Goal: Task Accomplishment & Management: Use online tool/utility

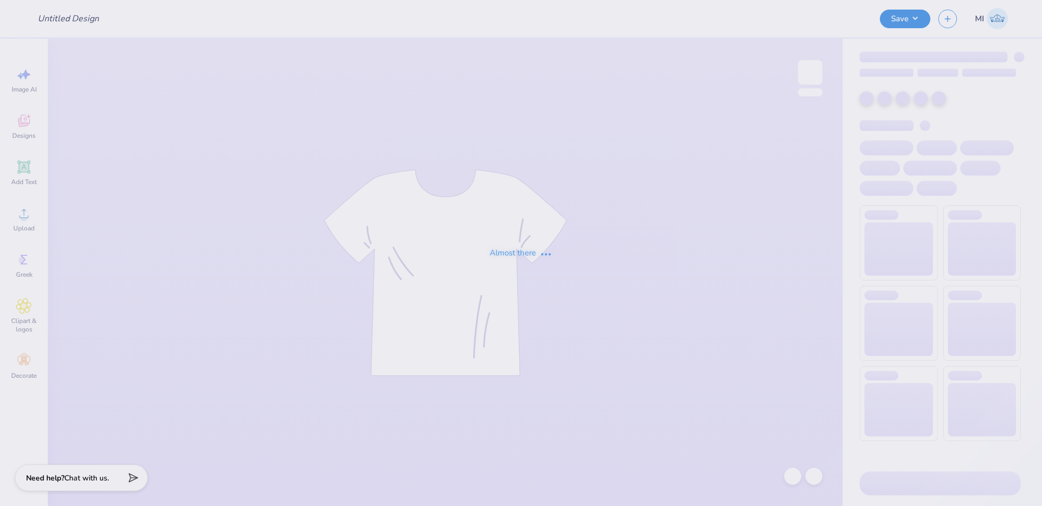
type input "FPS240623"
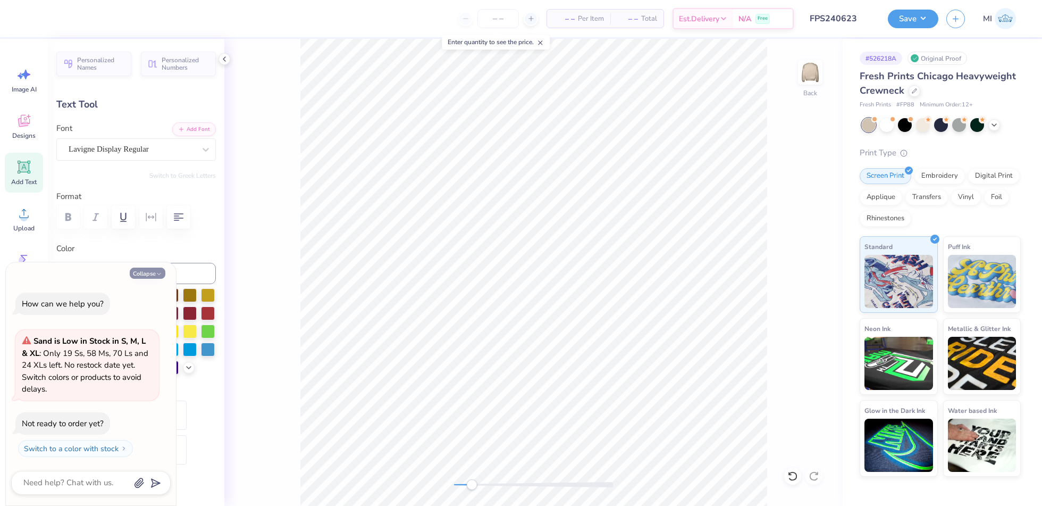
click at [135, 275] on button "Collapse" at bounding box center [148, 273] width 36 height 11
type textarea "x"
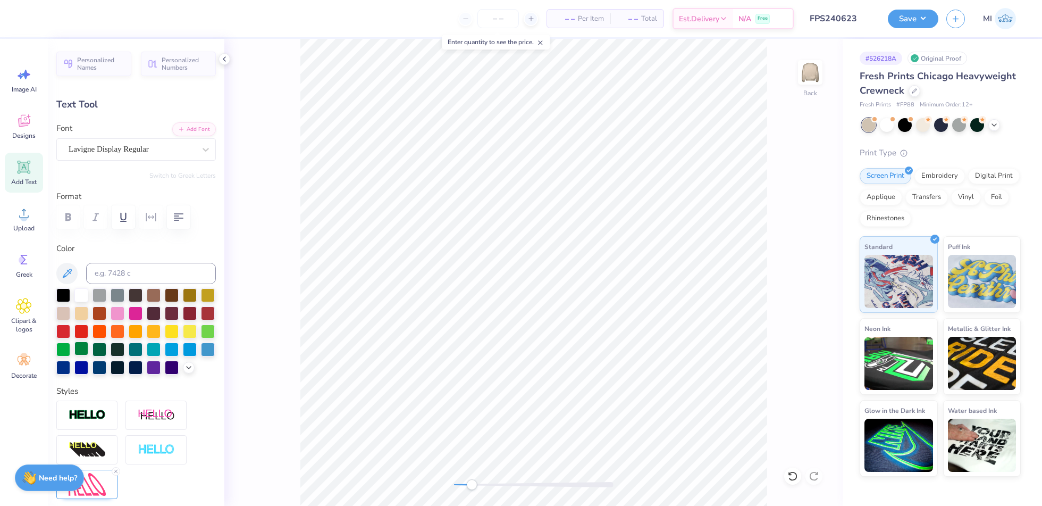
click at [78, 421] on img at bounding box center [87, 415] width 37 height 12
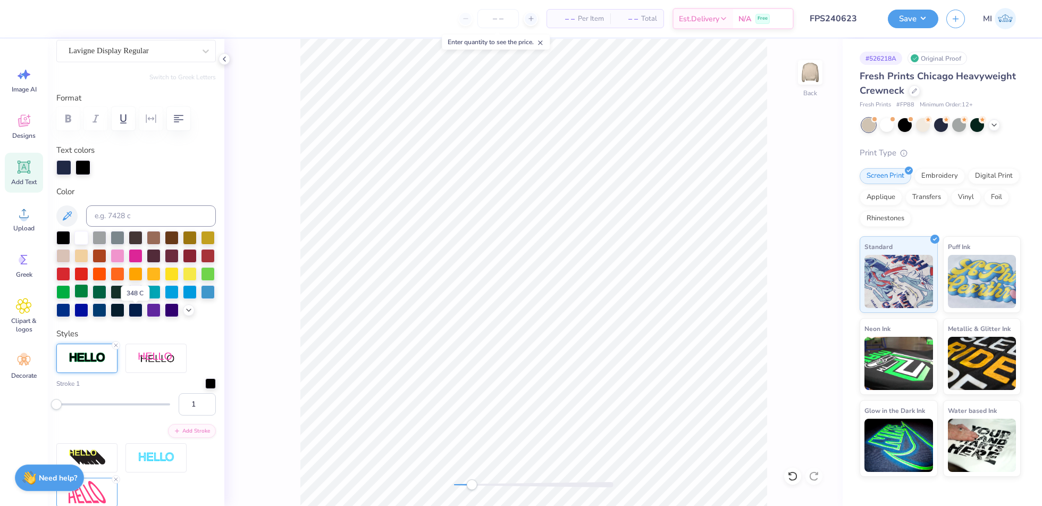
scroll to position [99, 0]
type input "2"
click at [198, 415] on input "2" at bounding box center [197, 403] width 37 height 22
click at [66, 15] on div at bounding box center [67, 17] width 15 height 15
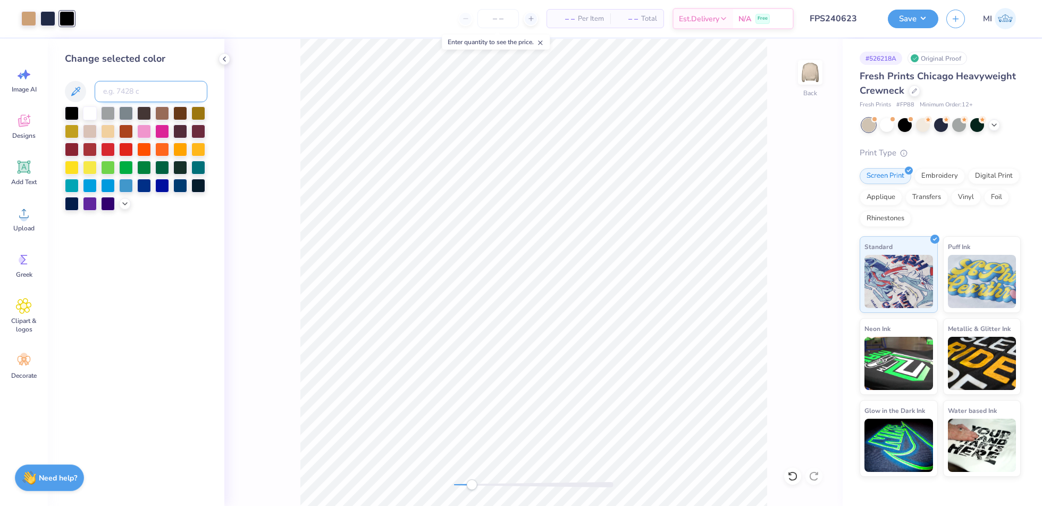
click at [135, 97] on input at bounding box center [151, 91] width 113 height 21
type input "553"
click at [113, 86] on input at bounding box center [151, 91] width 113 height 21
type input "533"
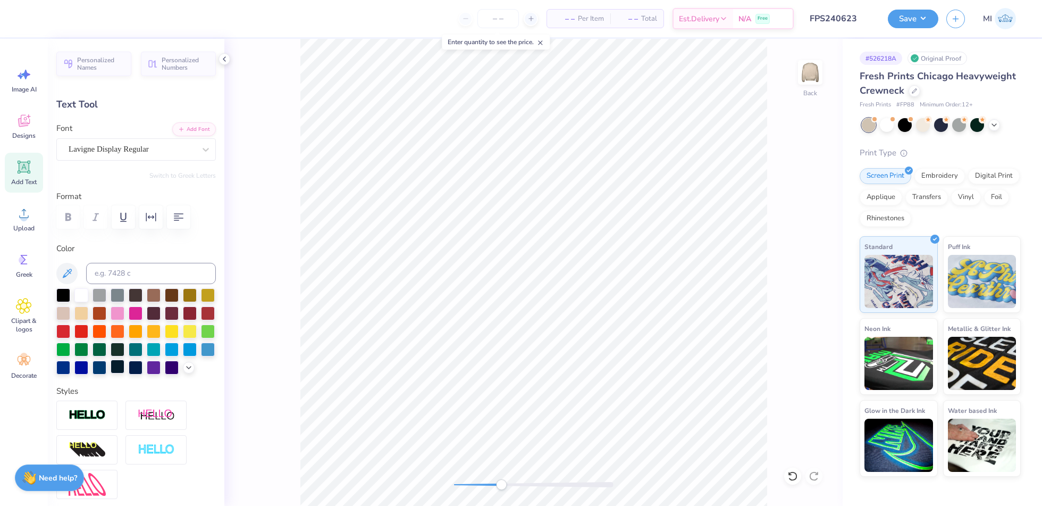
click at [94, 421] on img at bounding box center [87, 415] width 37 height 12
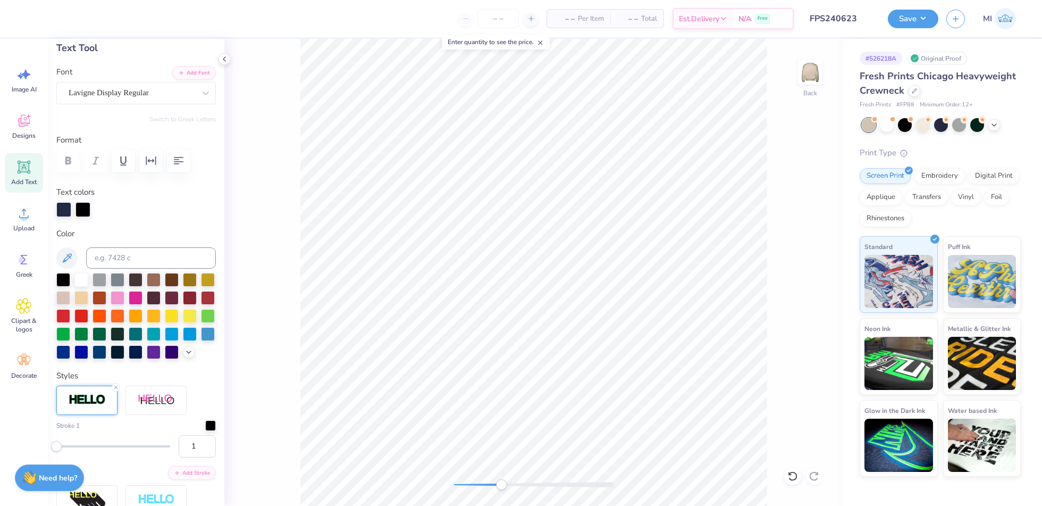
scroll to position [90, 0]
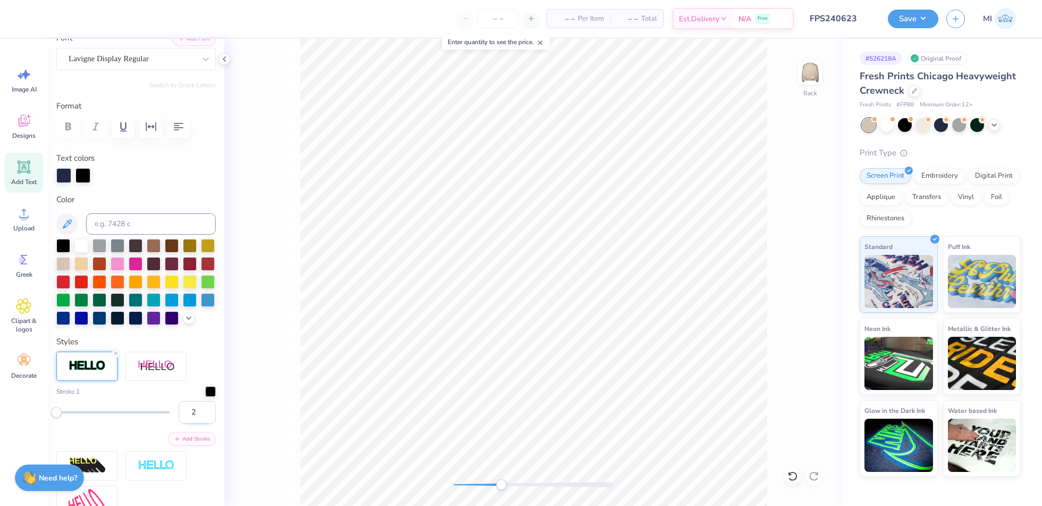
type input "2"
click at [194, 423] on input "2" at bounding box center [197, 412] width 37 height 22
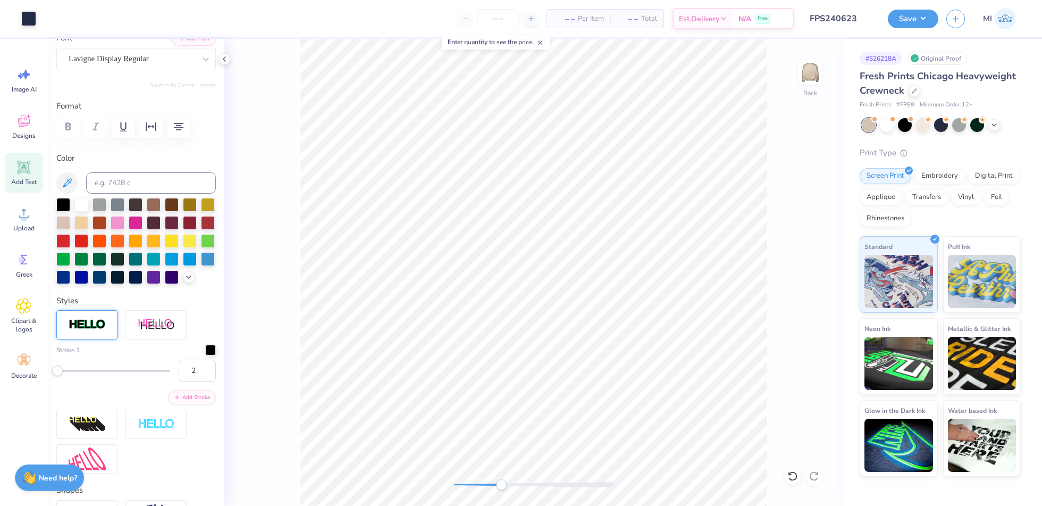
type input "1.37"
type input "0.52"
type input "12.30"
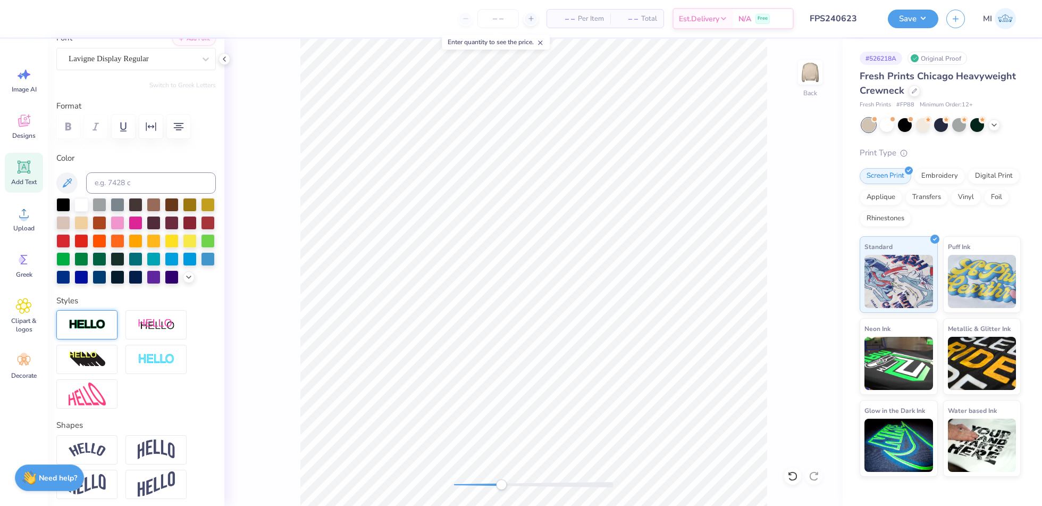
click at [97, 331] on img at bounding box center [87, 325] width 37 height 12
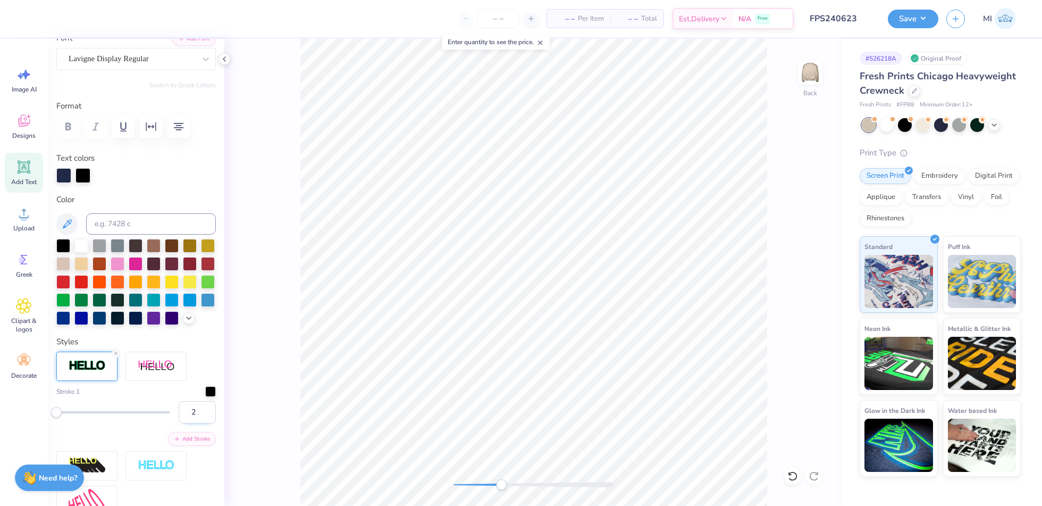
click at [197, 423] on input "2" at bounding box center [197, 412] width 37 height 22
type input "3"
click at [197, 423] on input "3" at bounding box center [197, 412] width 37 height 22
type input "3.66"
type input "0.56"
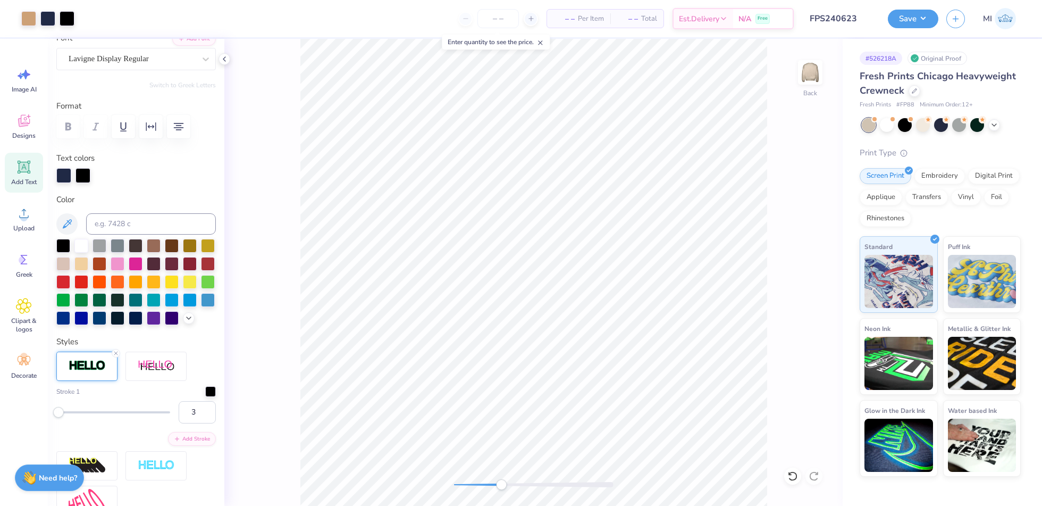
type input "11.32"
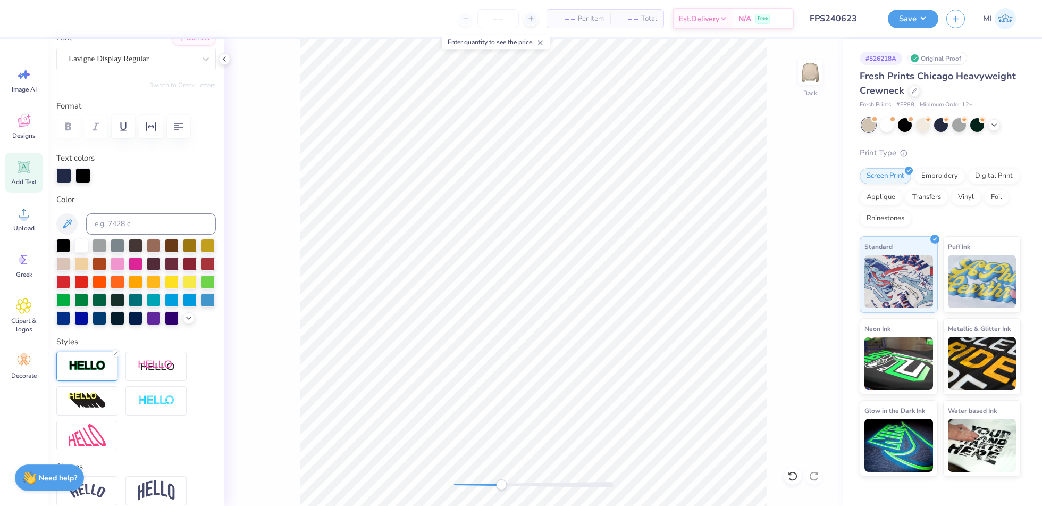
click at [88, 381] on div at bounding box center [86, 366] width 61 height 29
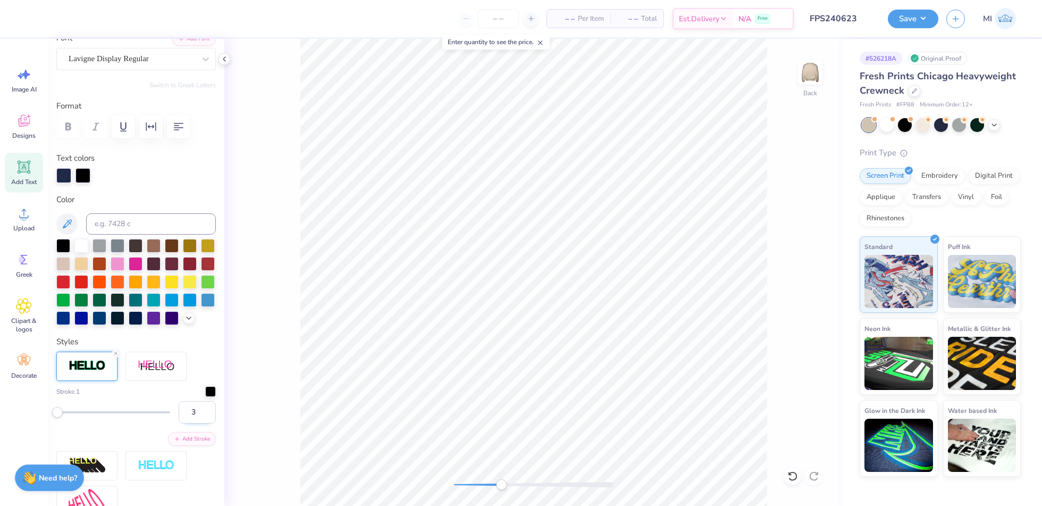
type input "3"
click at [198, 423] on input "3" at bounding box center [197, 412] width 37 height 22
type input "3.67"
type input "0.57"
type input "11.31"
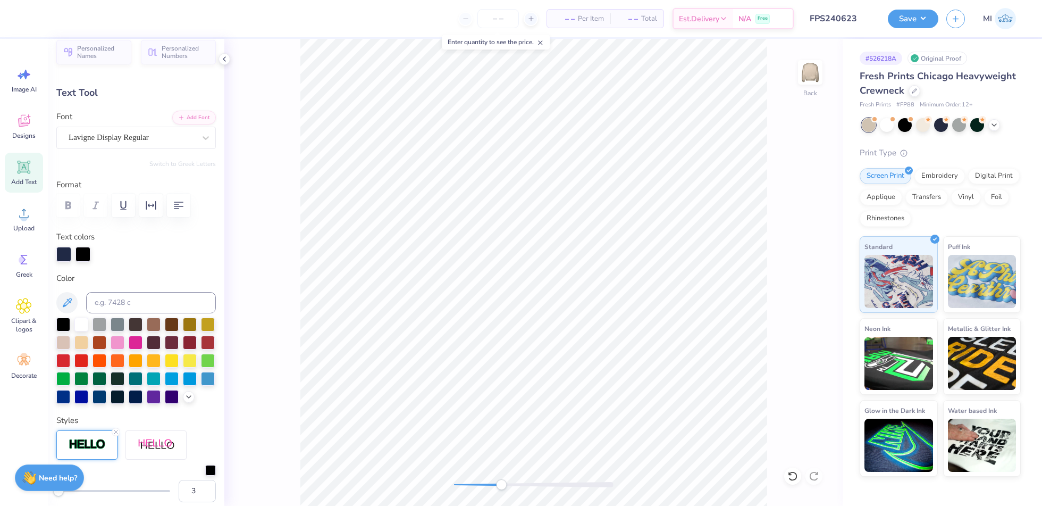
scroll to position [0, 0]
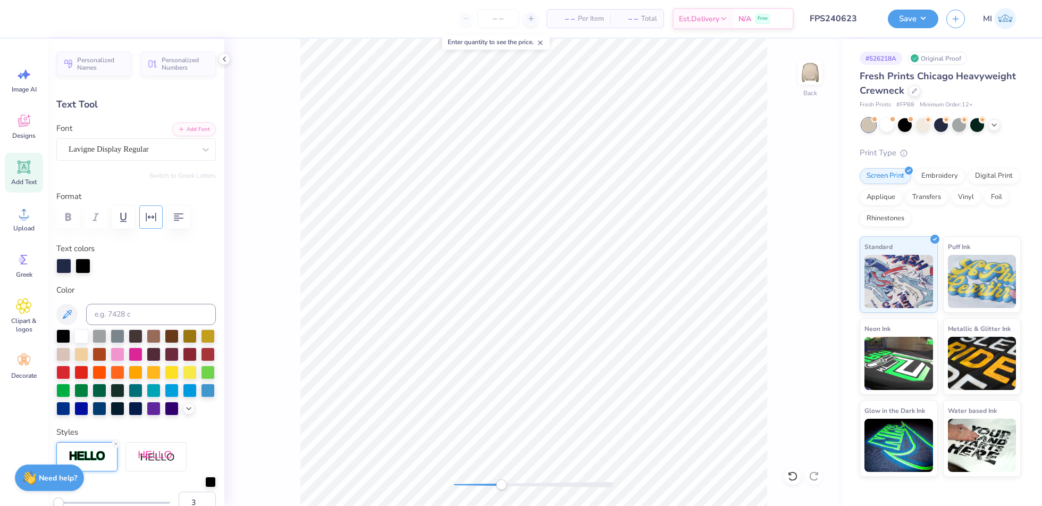
click at [145, 215] on icon "button" at bounding box center [151, 217] width 13 height 13
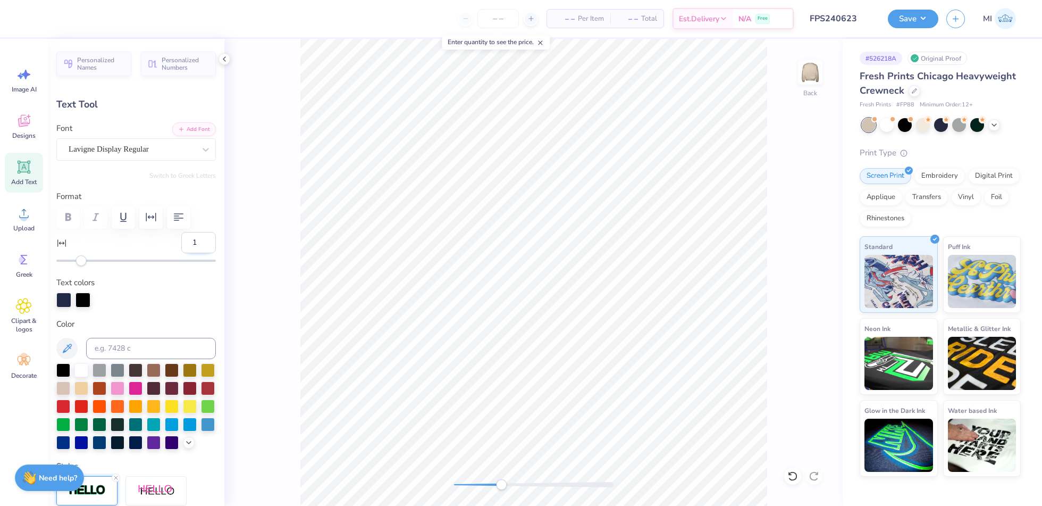
click at [196, 239] on input "1" at bounding box center [198, 242] width 35 height 21
click at [196, 239] on input "2" at bounding box center [198, 242] width 35 height 21
click at [196, 239] on input "3" at bounding box center [198, 242] width 35 height 21
click at [196, 239] on input "4" at bounding box center [198, 242] width 35 height 21
type input "5"
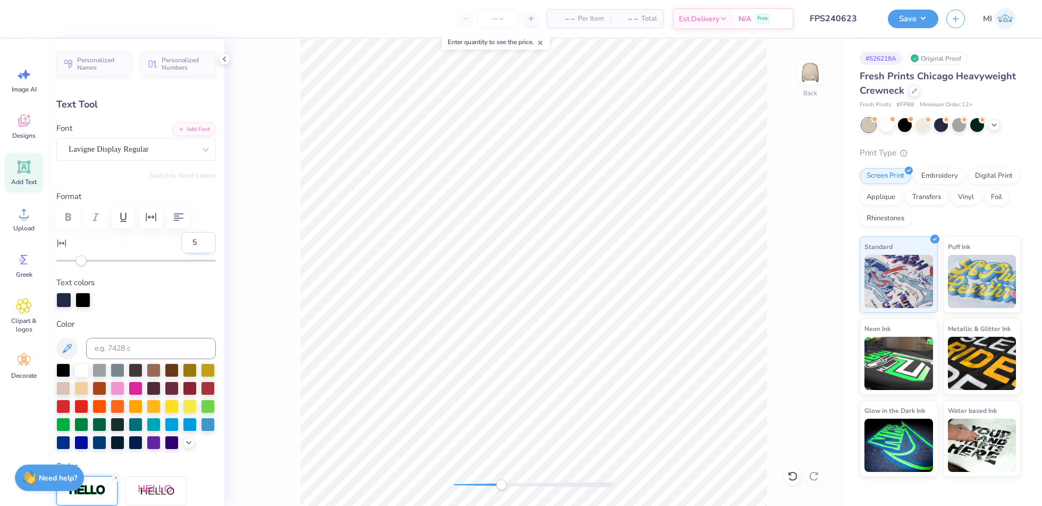
click at [196, 239] on input "5" at bounding box center [198, 242] width 35 height 21
type input "3.96"
click at [197, 240] on input "6" at bounding box center [198, 242] width 35 height 21
type input "7"
click at [197, 240] on input "7" at bounding box center [198, 242] width 35 height 21
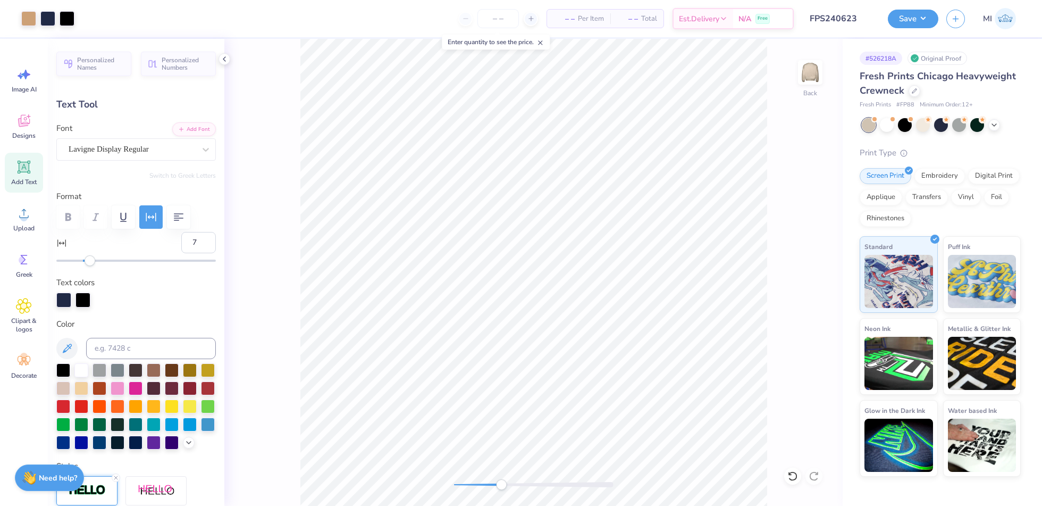
click at [77, 17] on div "Art colors – – Per Item – – Total Est. Delivery N/A Free Design Title FPS240623…" at bounding box center [521, 18] width 1042 height 37
click at [72, 18] on div at bounding box center [67, 17] width 15 height 15
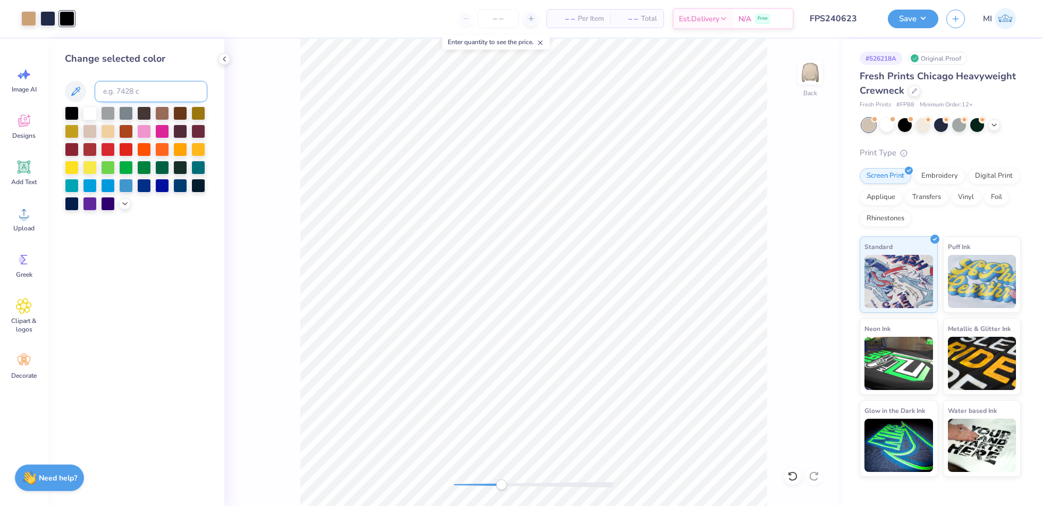
click at [153, 88] on input at bounding box center [151, 91] width 113 height 21
type input "533"
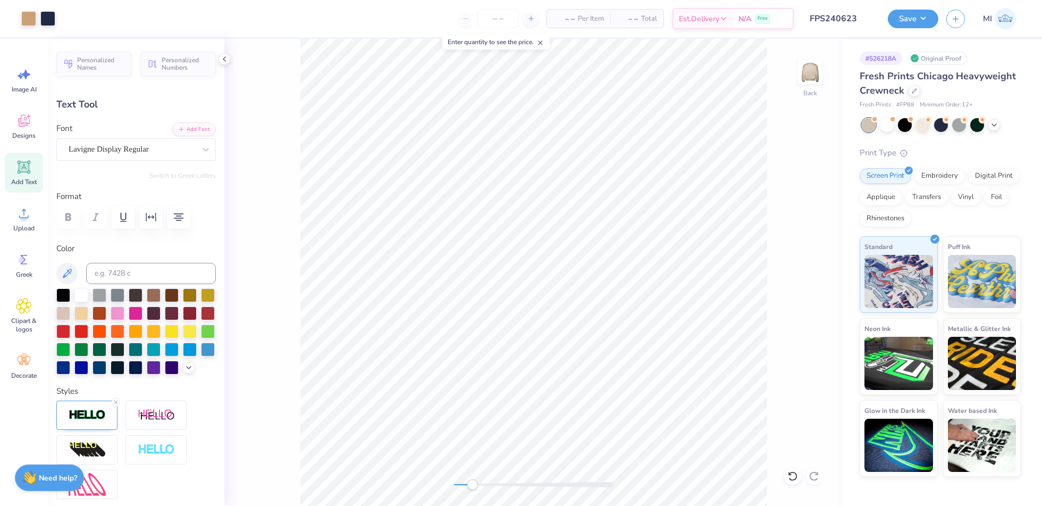
type input "11.56"
type input "4.08"
type input "1.88"
click at [583, 411] on li "Send to Back" at bounding box center [587, 418] width 83 height 21
type input "4.08"
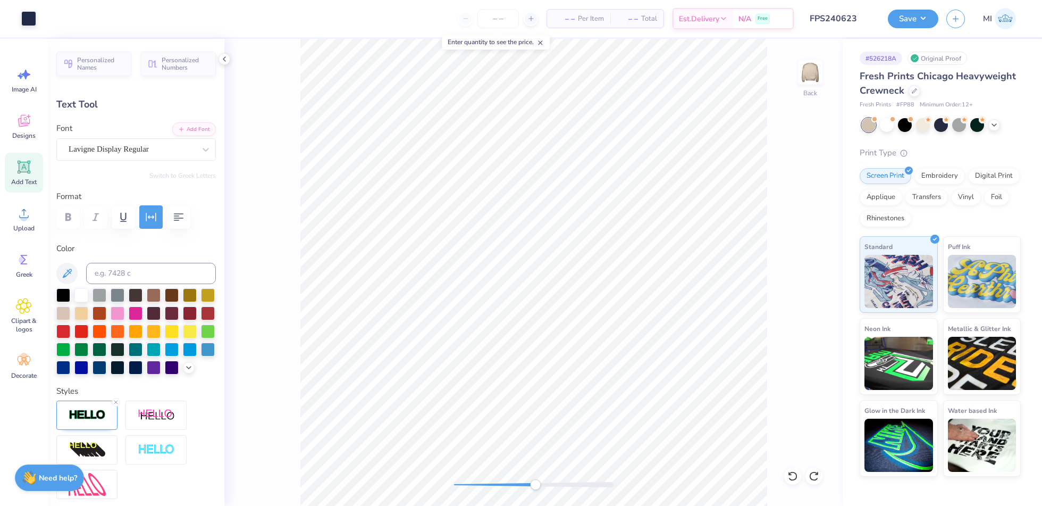
type input "0.57"
type input "11.31"
type textarea "GAMEDAY"
type input "3.89"
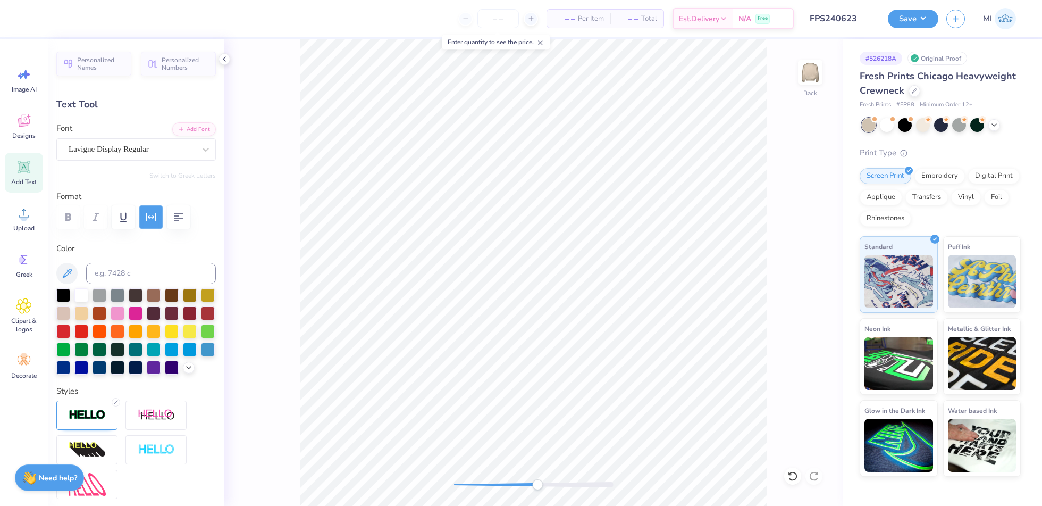
click at [147, 218] on icon "button" at bounding box center [151, 217] width 13 height 13
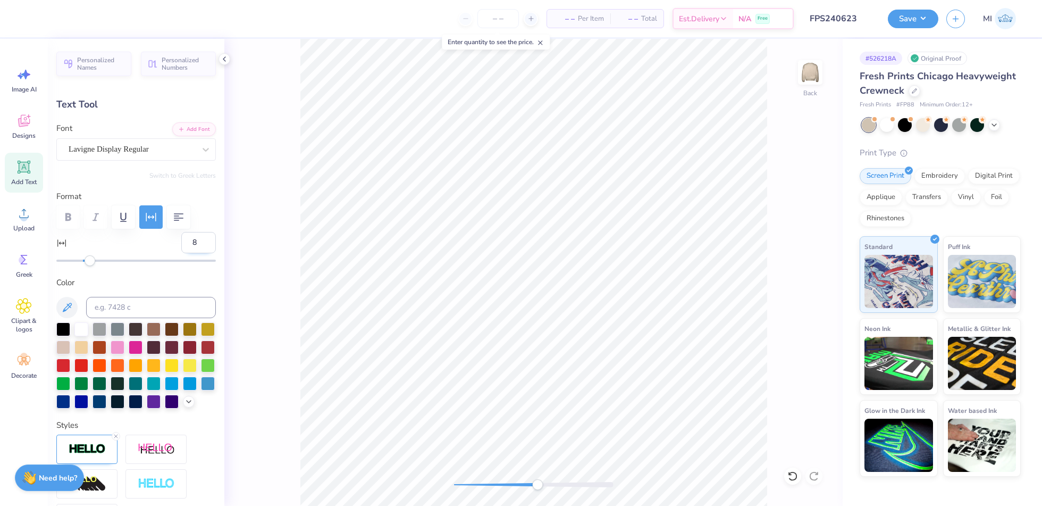
click at [195, 237] on input "8" at bounding box center [198, 242] width 35 height 21
click at [195, 237] on input "9" at bounding box center [198, 242] width 35 height 21
type input "10"
click at [195, 237] on input "10" at bounding box center [198, 242] width 35 height 21
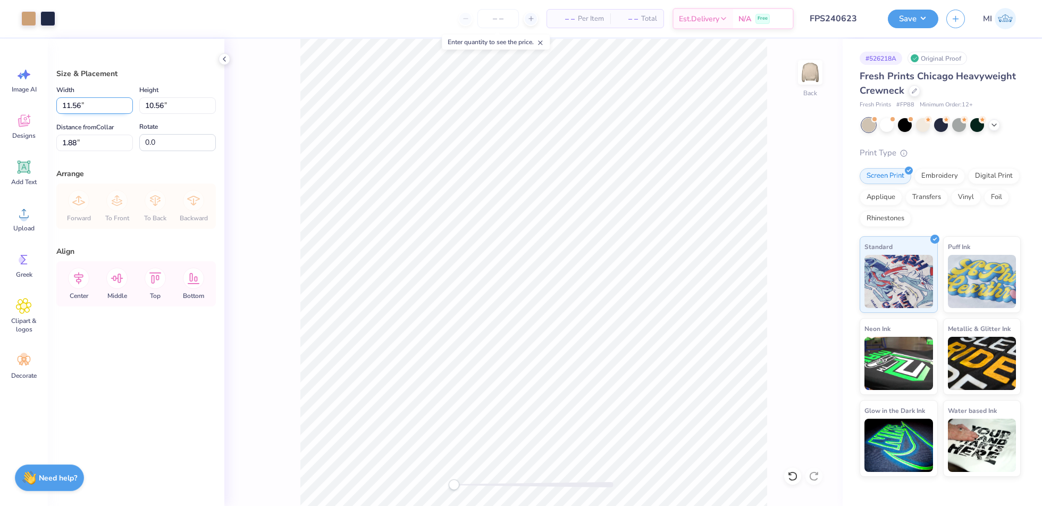
drag, startPoint x: 95, startPoint y: 106, endPoint x: 70, endPoint y: 105, distance: 24.5
click at [26, 101] on div "Art colors – – Per Item – – Total Est. Delivery N/A Free Design Title FPS240623…" at bounding box center [521, 253] width 1042 height 506
type input "10.00"
type input "9.13"
drag, startPoint x: 92, startPoint y: 143, endPoint x: 30, endPoint y: 136, distance: 62.1
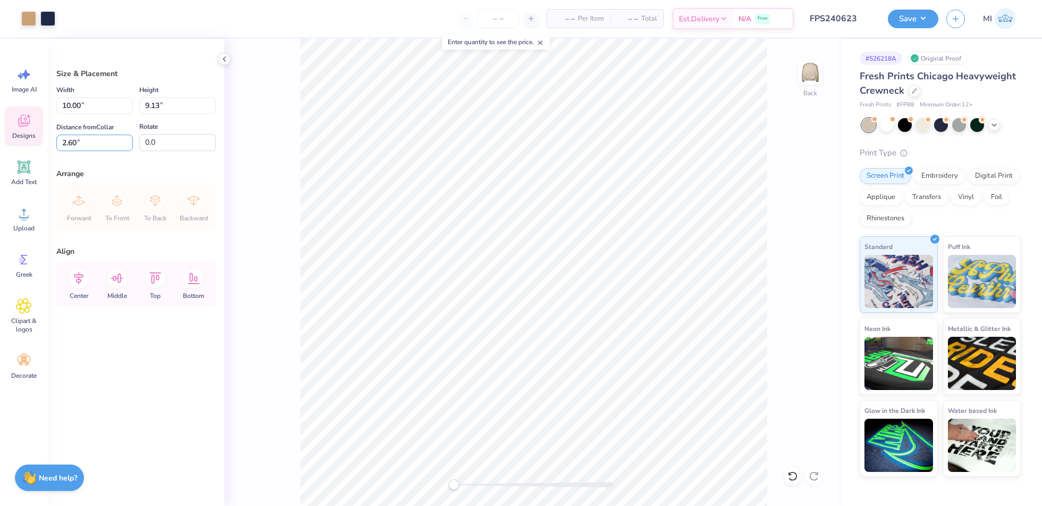
click at [22, 136] on div "Art colors – – Per Item – – Total Est. Delivery N/A Free Design Title FPS240623…" at bounding box center [521, 253] width 1042 height 506
type input "3.00"
drag, startPoint x: 88, startPoint y: 144, endPoint x: 31, endPoint y: 131, distance: 58.4
click at [15, 131] on div "Art colors – – Per Item – – Total Est. Delivery N/A Free Design Title FPS240623…" at bounding box center [521, 253] width 1042 height 506
type input "2.80"
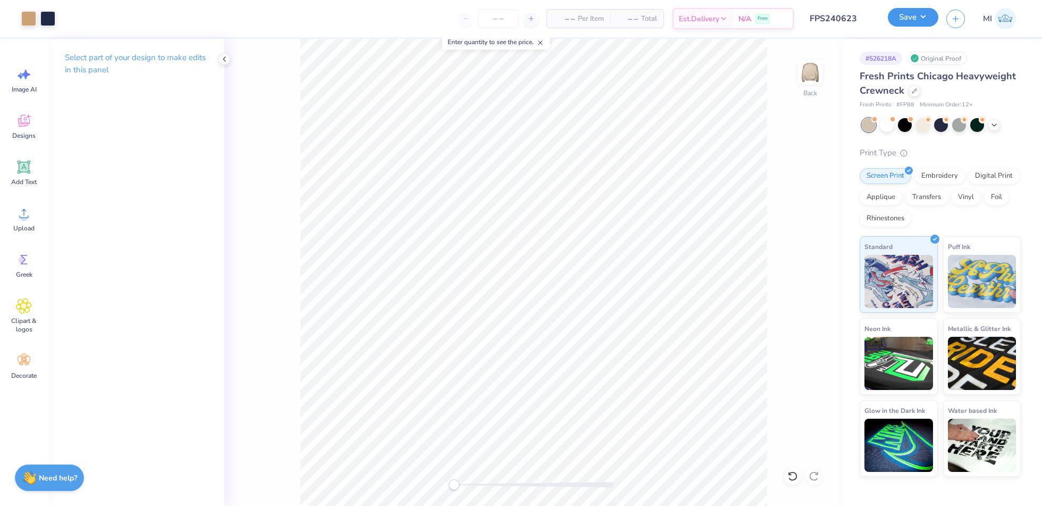
click at [909, 20] on button "Save" at bounding box center [913, 17] width 51 height 19
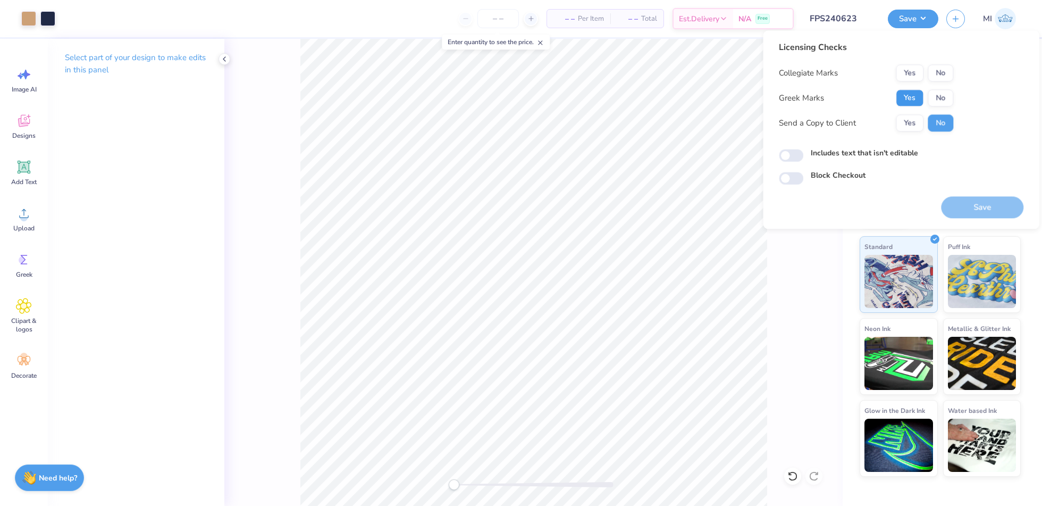
click at [921, 93] on button "Yes" at bounding box center [910, 97] width 28 height 17
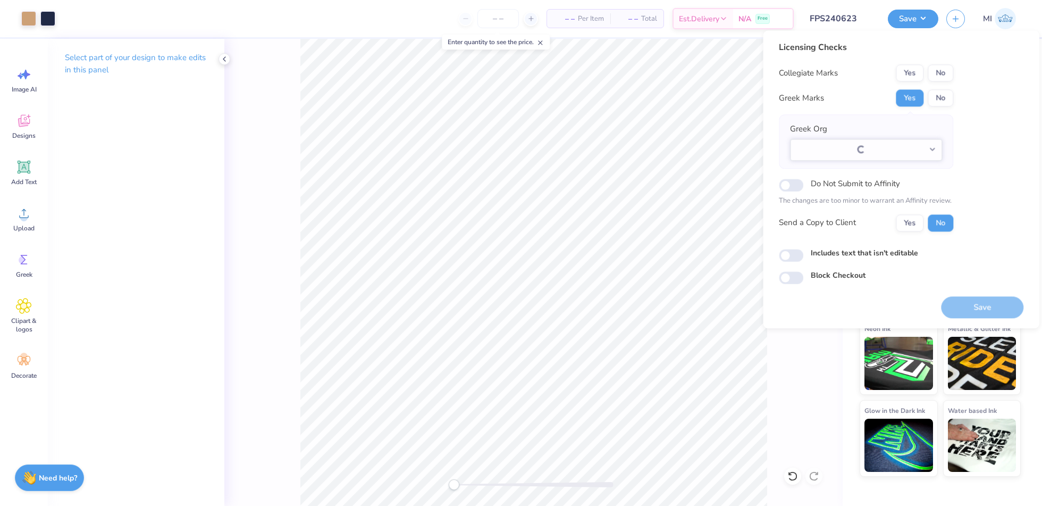
click at [938, 66] on button "No" at bounding box center [941, 72] width 26 height 17
click at [931, 147] on button "Select option" at bounding box center [866, 150] width 152 height 22
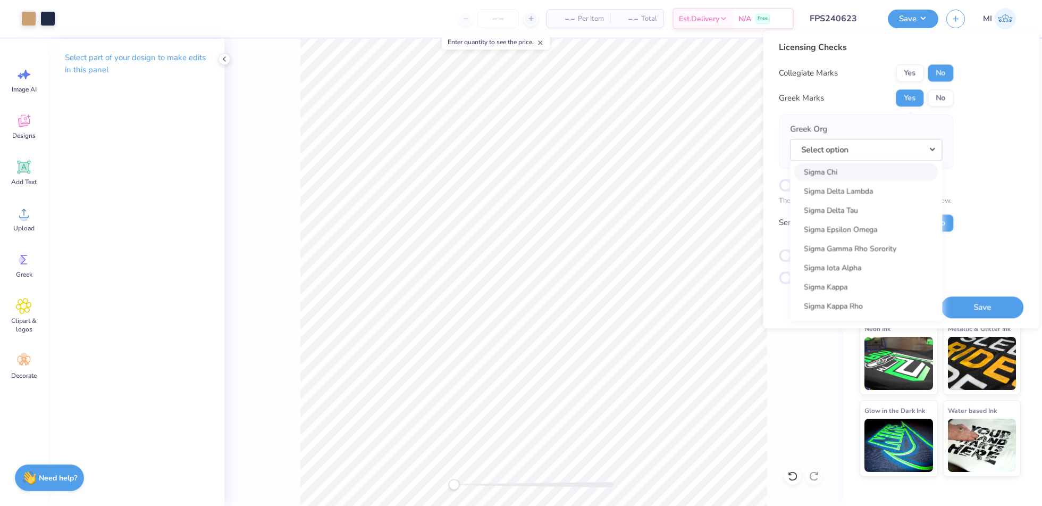
scroll to position [6856, 0]
click at [854, 172] on link "Sigma Chi" at bounding box center [867, 173] width 144 height 18
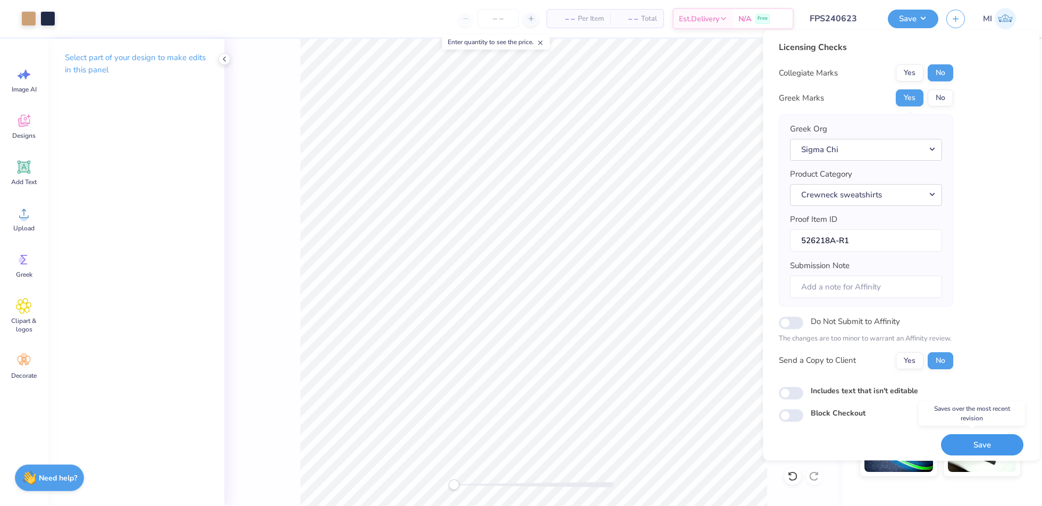
click at [982, 442] on button "Save" at bounding box center [982, 445] width 82 height 22
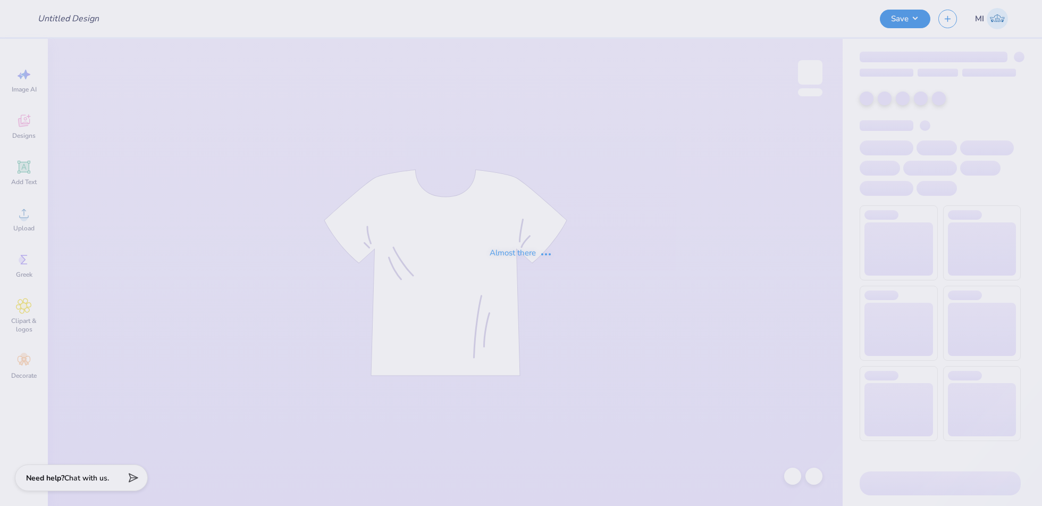
type input "FPS240625"
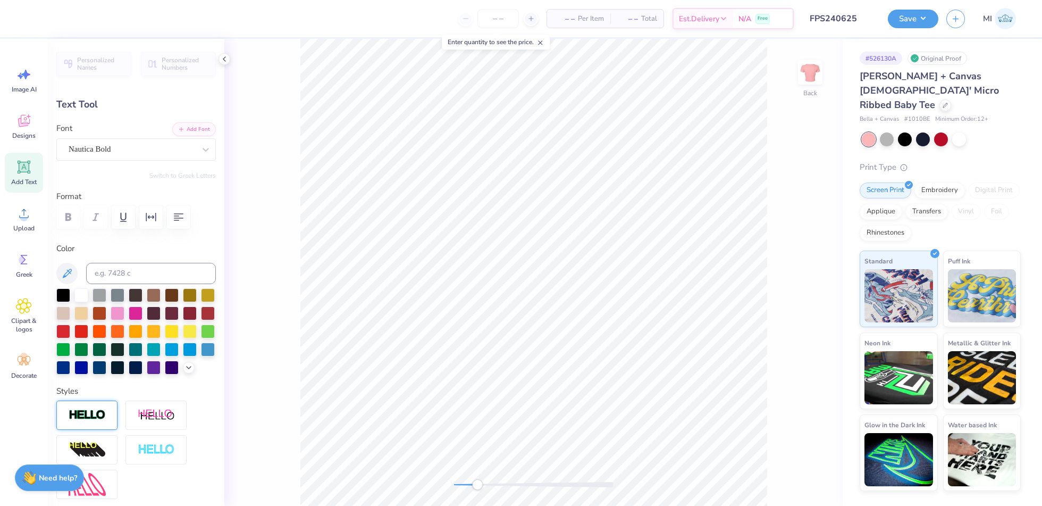
scroll to position [3, 0]
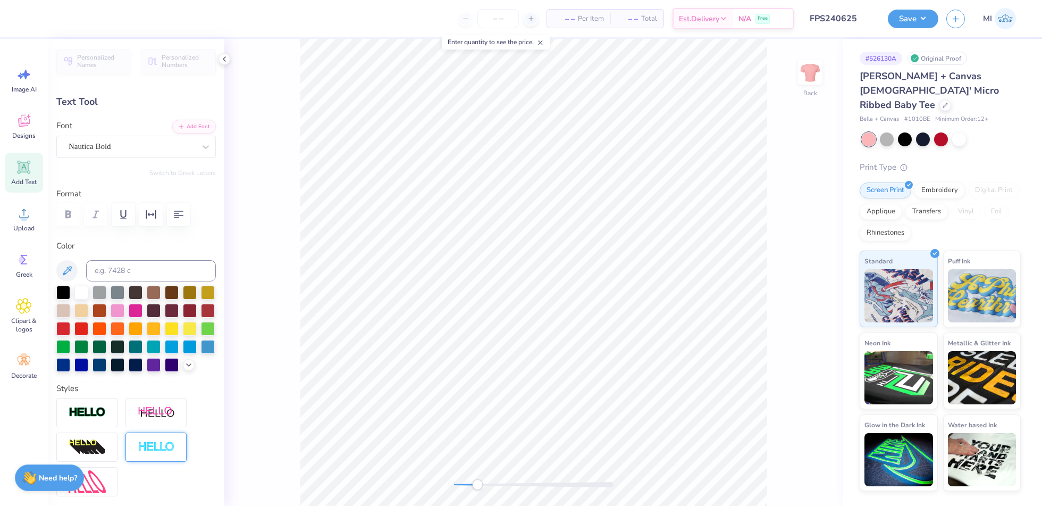
click at [144, 453] on img at bounding box center [156, 447] width 37 height 12
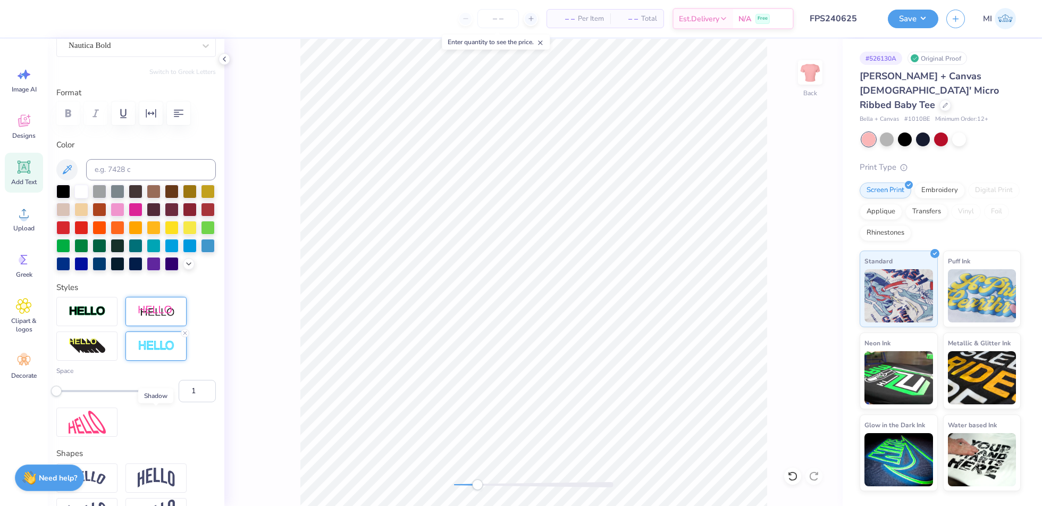
scroll to position [173, 0]
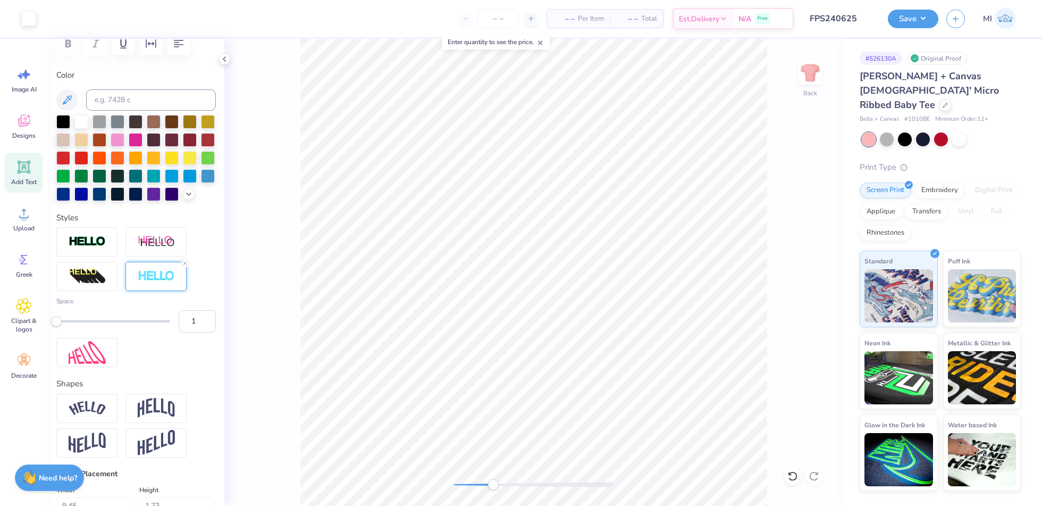
type input "4.25"
type input "0.38"
type input "6.31"
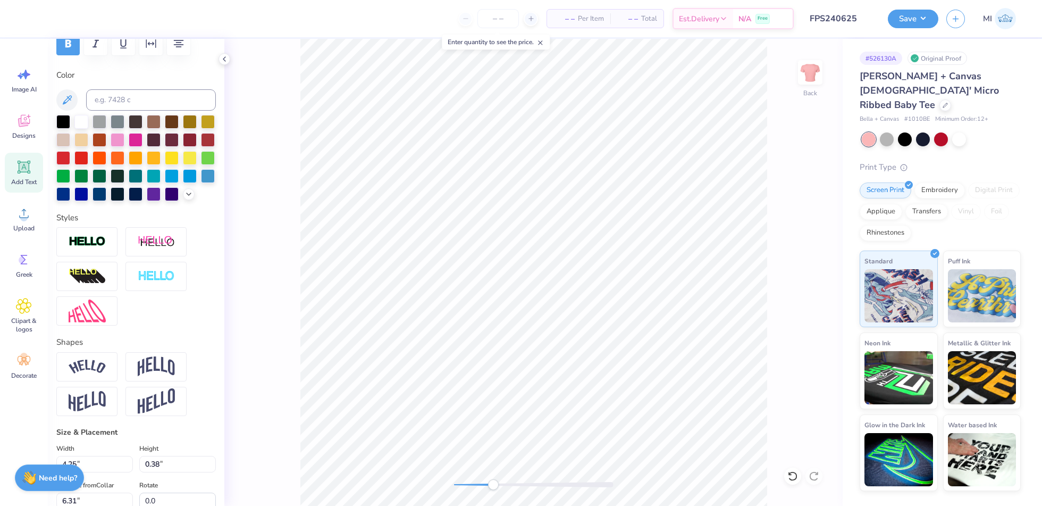
type input "3.18"
type input "0.29"
type input "6.12"
type input "9.48"
type input "1.75"
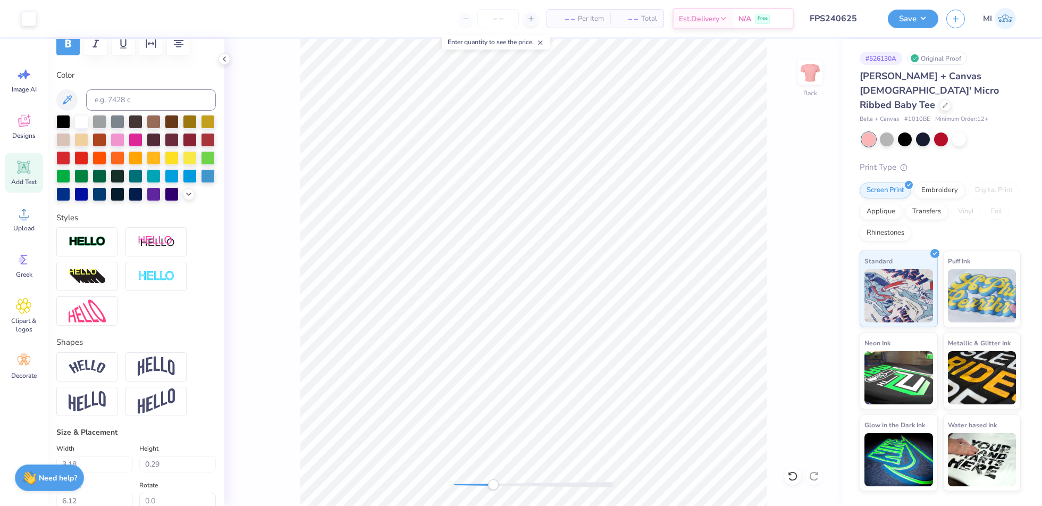
type input "4.24"
type input "3.18"
type input "0.29"
type input "6.11"
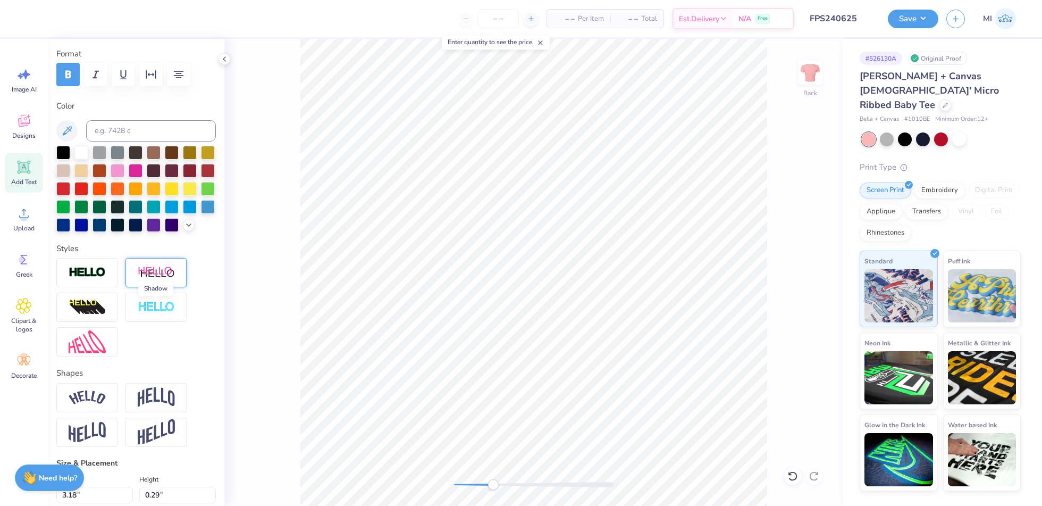
scroll to position [64, 0]
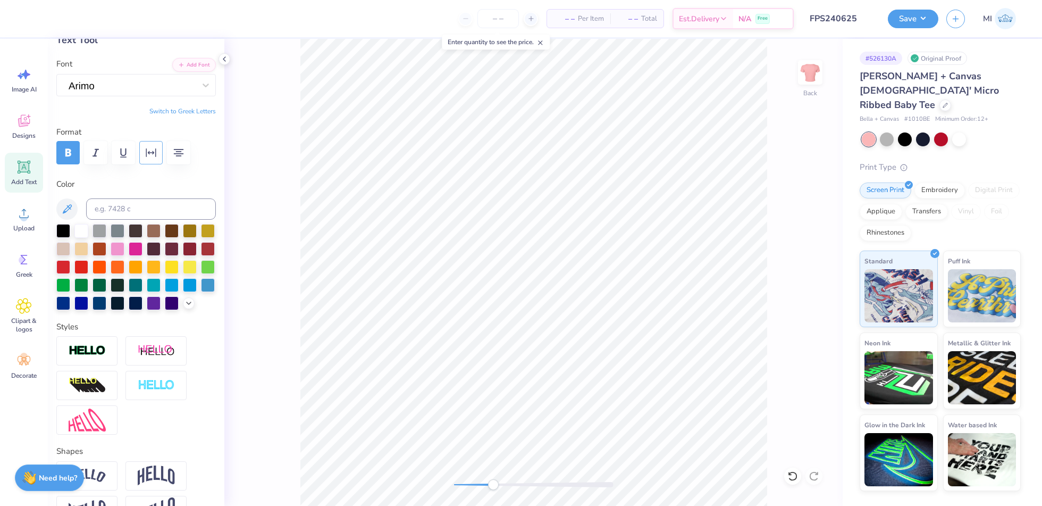
click at [155, 156] on icon "button" at bounding box center [151, 152] width 13 height 13
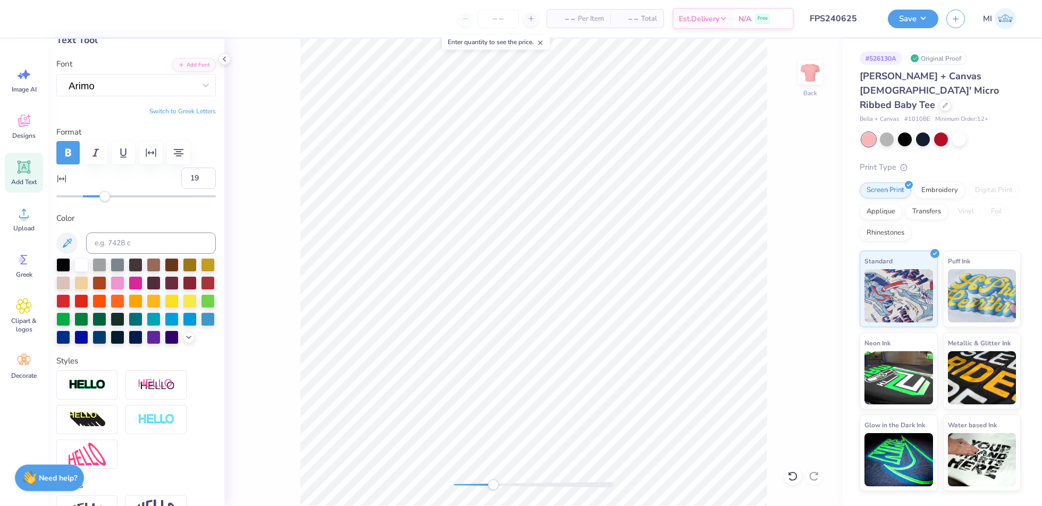
type input "20"
drag, startPoint x: 84, startPoint y: 196, endPoint x: 106, endPoint y: 197, distance: 22.3
click at [106, 197] on div "Accessibility label" at bounding box center [106, 196] width 11 height 11
type input "4.31"
type input "6.17"
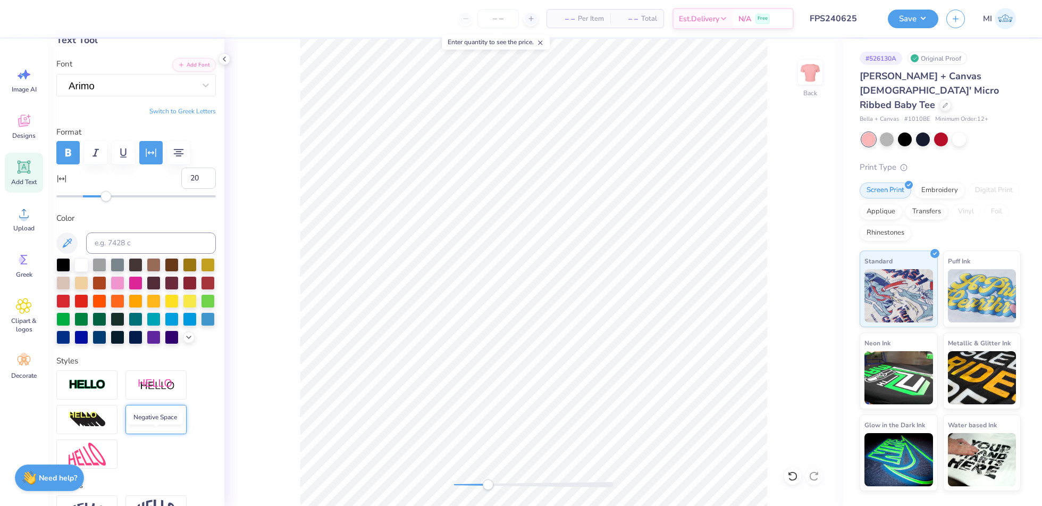
click at [147, 425] on img at bounding box center [156, 419] width 37 height 12
type input "4.32"
click at [196, 475] on input "2" at bounding box center [197, 464] width 37 height 22
type input "3"
click at [196, 475] on input "3" at bounding box center [197, 464] width 37 height 22
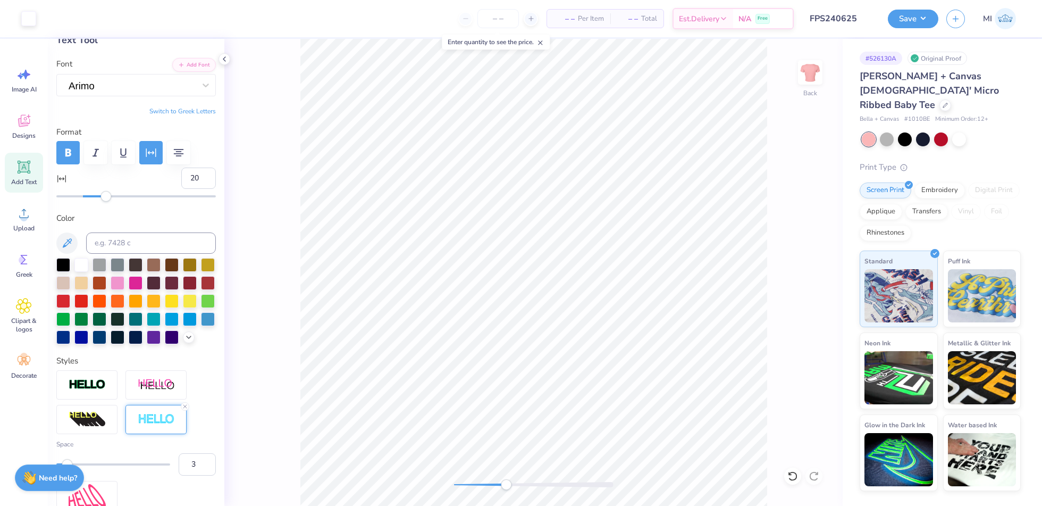
type input "4.33"
type input "0.30"
click at [184, 410] on icon at bounding box center [185, 406] width 6 height 6
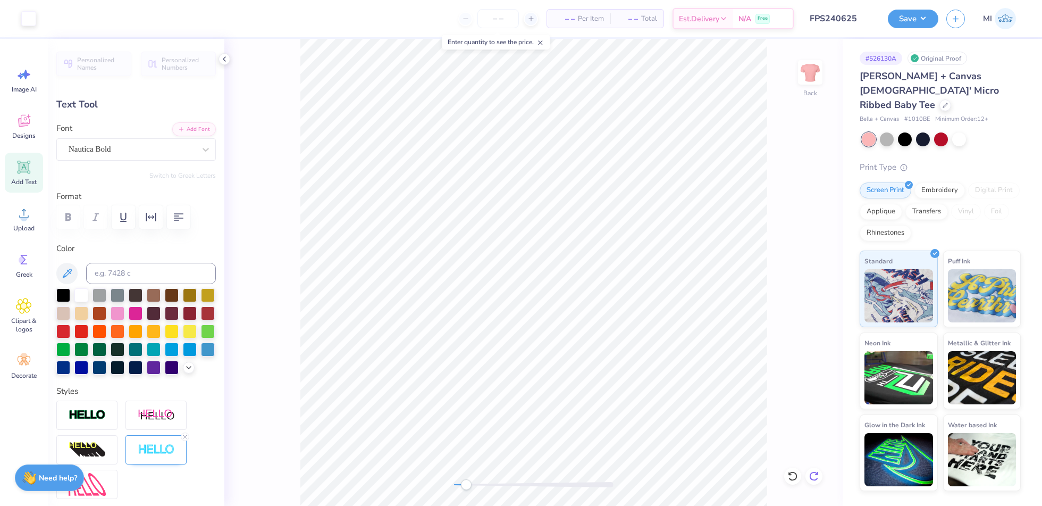
click at [813, 473] on icon at bounding box center [814, 476] width 11 height 11
type input "8.49"
type input "1.57"
type input "4.44"
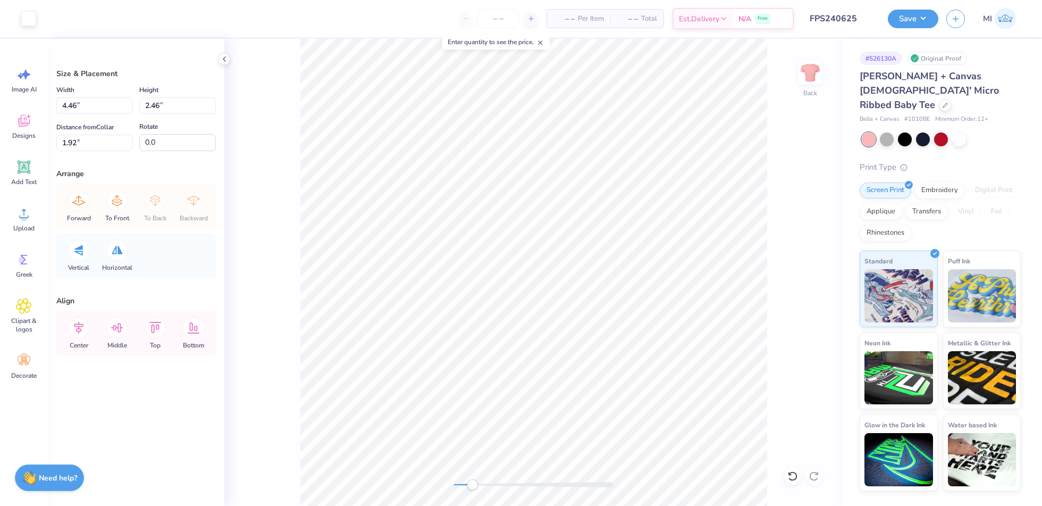
type input "4.46"
type input "2.46"
type input "1.92"
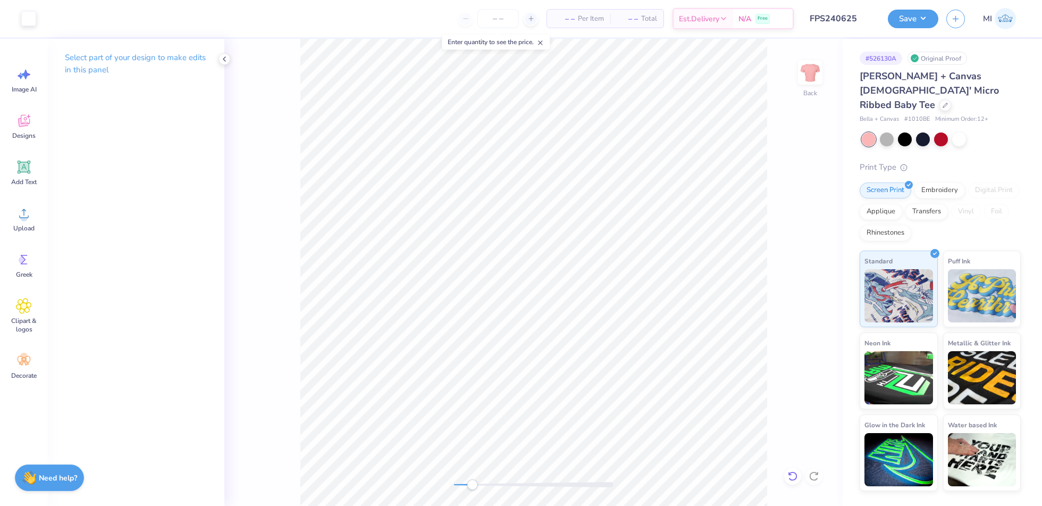
click at [789, 471] on icon at bounding box center [793, 476] width 11 height 11
click at [795, 475] on icon at bounding box center [793, 476] width 11 height 11
click at [798, 482] on div at bounding box center [792, 475] width 17 height 17
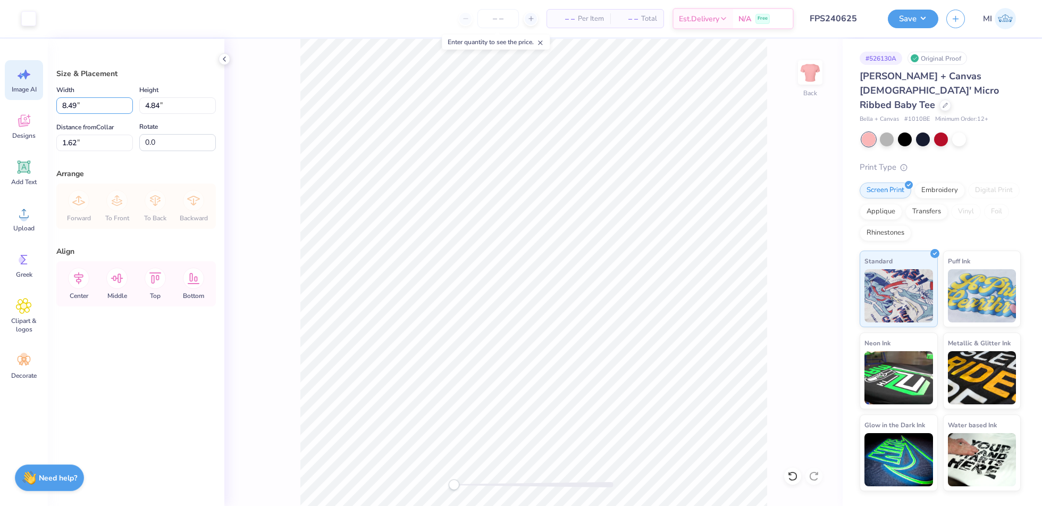
drag, startPoint x: 91, startPoint y: 104, endPoint x: 19, endPoint y: 90, distance: 73.5
click at [19, 90] on div "Art colors – – Per Item – – Total Est. Delivery N/A Free Design Title FPS240625…" at bounding box center [521, 253] width 1042 height 506
type input "7.00"
type input "3.99"
drag, startPoint x: 79, startPoint y: 144, endPoint x: 38, endPoint y: 137, distance: 41.5
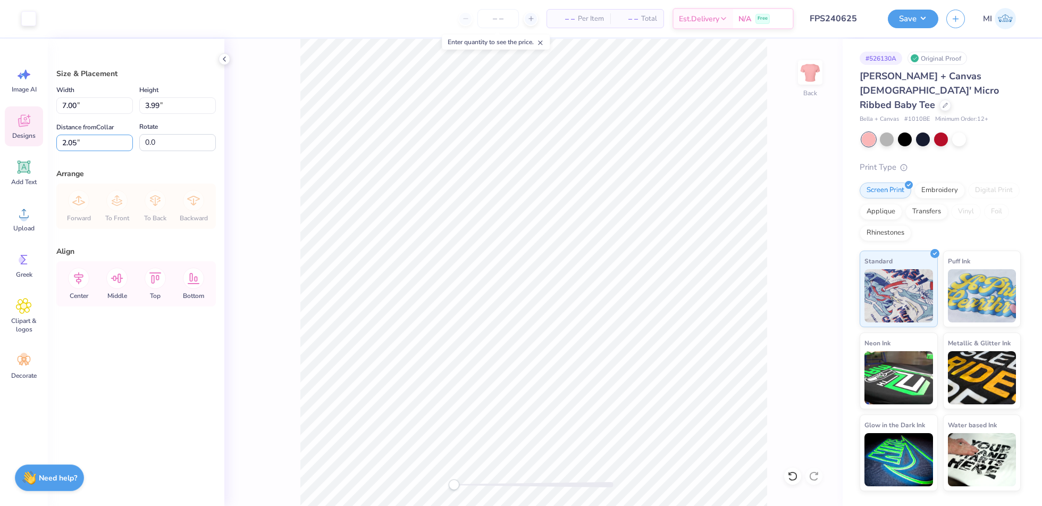
click at [37, 137] on div "Art colors – – Per Item – – Total Est. Delivery N/A Free Design Title FPS240625…" at bounding box center [521, 253] width 1042 height 506
type input "2.00"
drag, startPoint x: 94, startPoint y: 101, endPoint x: 14, endPoint y: 97, distance: 79.3
click at [14, 97] on div "Art colors – – Per Item – – Total Est. Delivery N/A Free Design Title FPS240625…" at bounding box center [521, 253] width 1042 height 506
type input "7.50"
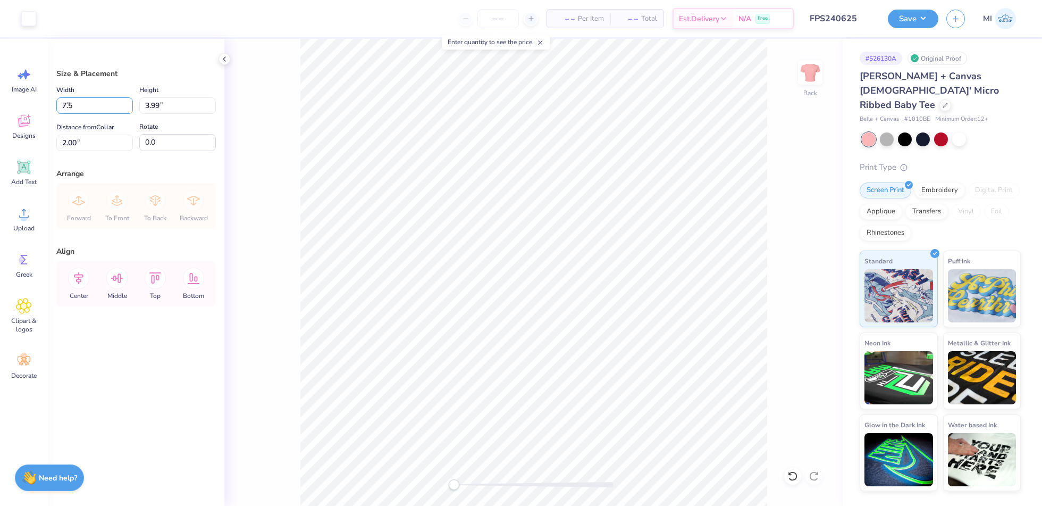
type input "4.28"
drag, startPoint x: 88, startPoint y: 140, endPoint x: 40, endPoint y: 137, distance: 48.0
click at [40, 137] on div "Art colors – – Per Item – – Total Est. Delivery N/A Free Design Title FPS240625…" at bounding box center [521, 253] width 1042 height 506
type input "2.00"
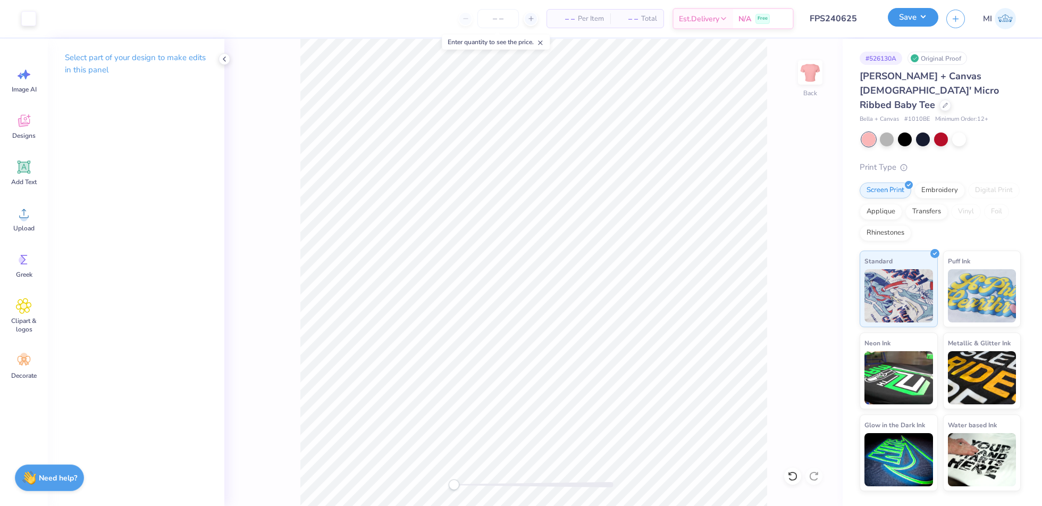
click at [923, 15] on button "Save" at bounding box center [913, 17] width 51 height 19
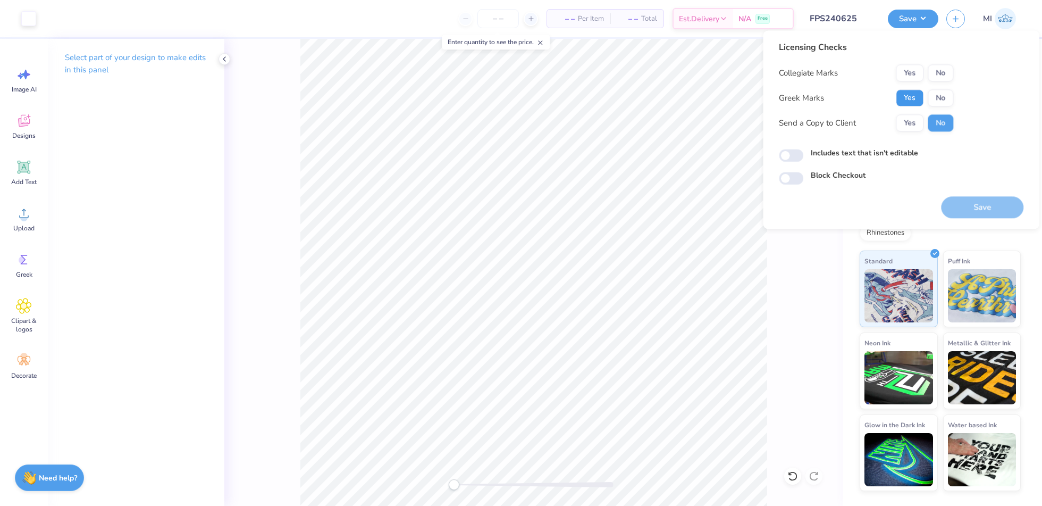
click at [919, 98] on button "Yes" at bounding box center [910, 97] width 28 height 17
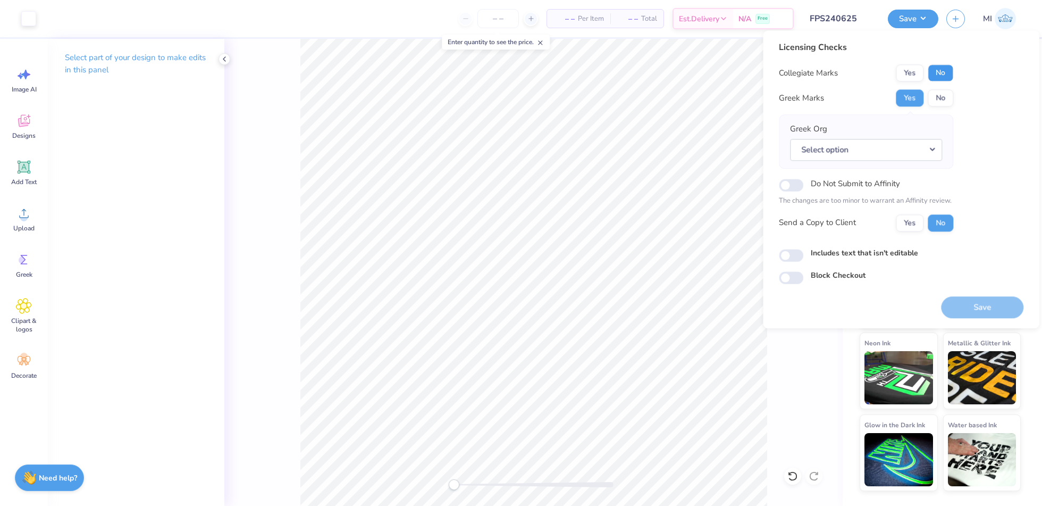
click at [938, 70] on button "No" at bounding box center [941, 72] width 26 height 17
click at [916, 146] on button "Select option" at bounding box center [866, 150] width 152 height 22
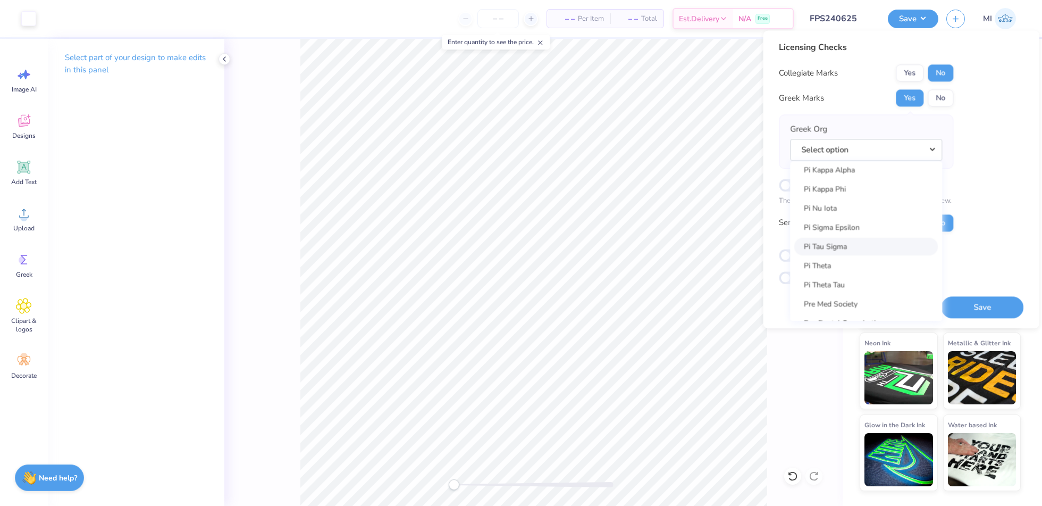
scroll to position [6066, 0]
click at [855, 219] on link "Pi Beta Phi" at bounding box center [867, 216] width 144 height 18
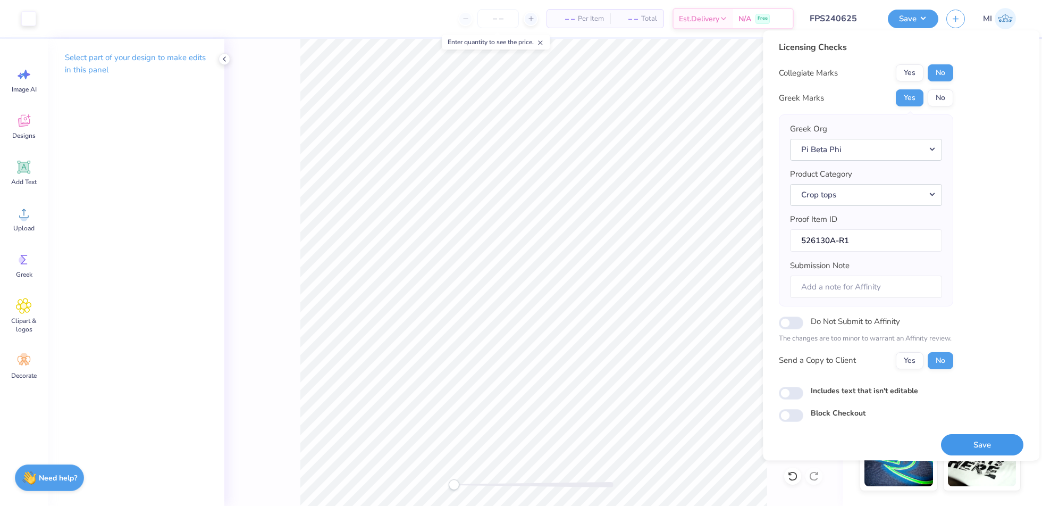
click at [985, 442] on button "Save" at bounding box center [982, 445] width 82 height 22
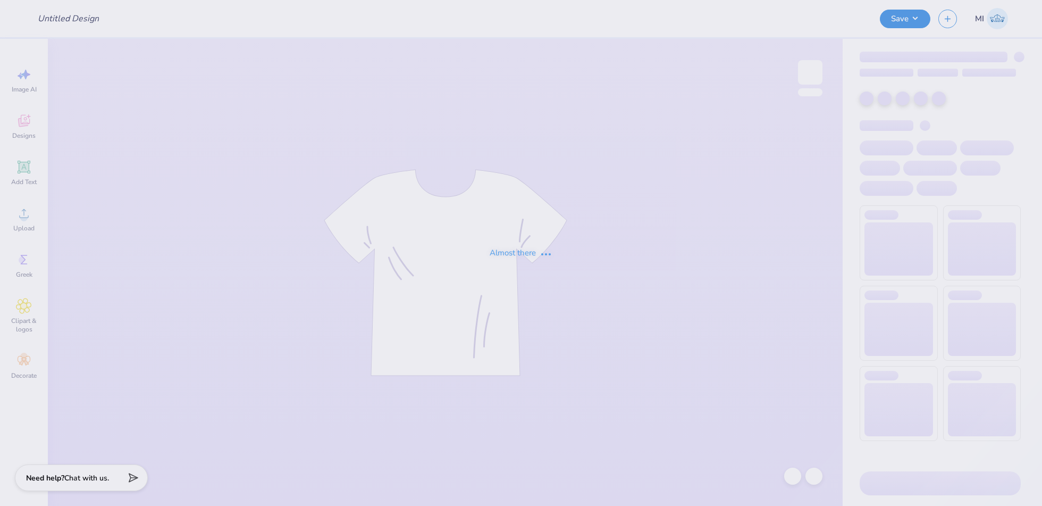
type input "FPS240627"
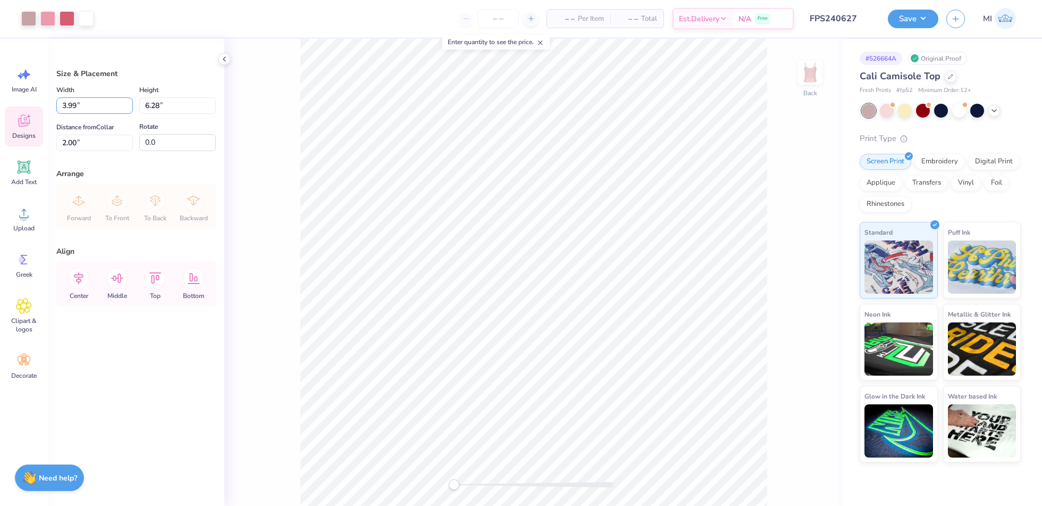
drag, startPoint x: 86, startPoint y: 111, endPoint x: 18, endPoint y: 108, distance: 68.1
click at [18, 108] on div "Art colors – – Per Item – – Total Est. Delivery N/A Free Design Title FPS240627…" at bounding box center [521, 253] width 1042 height 506
drag, startPoint x: 168, startPoint y: 103, endPoint x: 113, endPoint y: 98, distance: 54.9
click at [113, 98] on div "Width 3.99 3.99 " Height 6.28 6.28 "" at bounding box center [136, 98] width 160 height 30
type input "4"
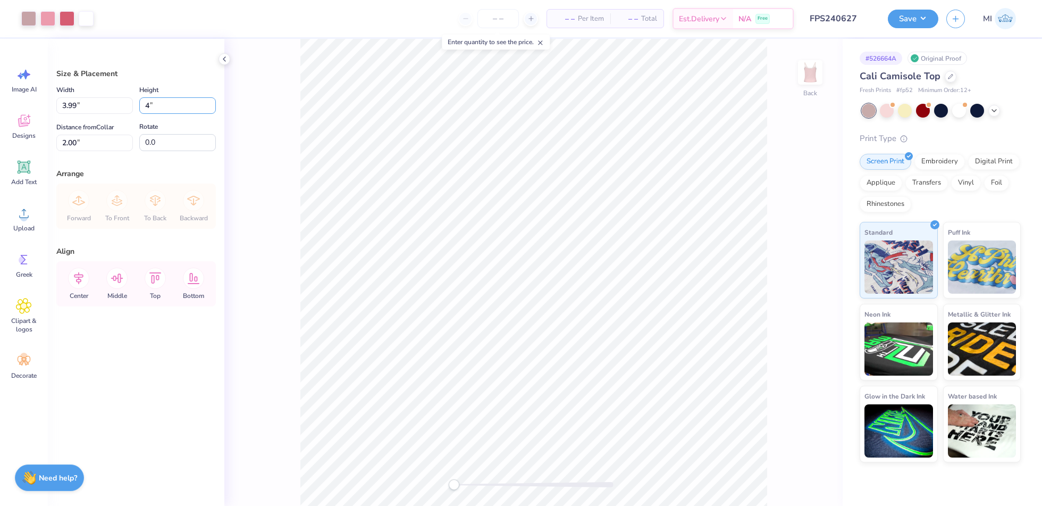
type input "2.54"
type input "4.00"
drag, startPoint x: 93, startPoint y: 140, endPoint x: 17, endPoint y: 132, distance: 76.5
click at [17, 132] on div "Art colors – – Per Item – – Total Est. Delivery N/A Free Design Title FPS240627…" at bounding box center [521, 253] width 1042 height 506
drag, startPoint x: 87, startPoint y: 145, endPoint x: 51, endPoint y: 139, distance: 37.2
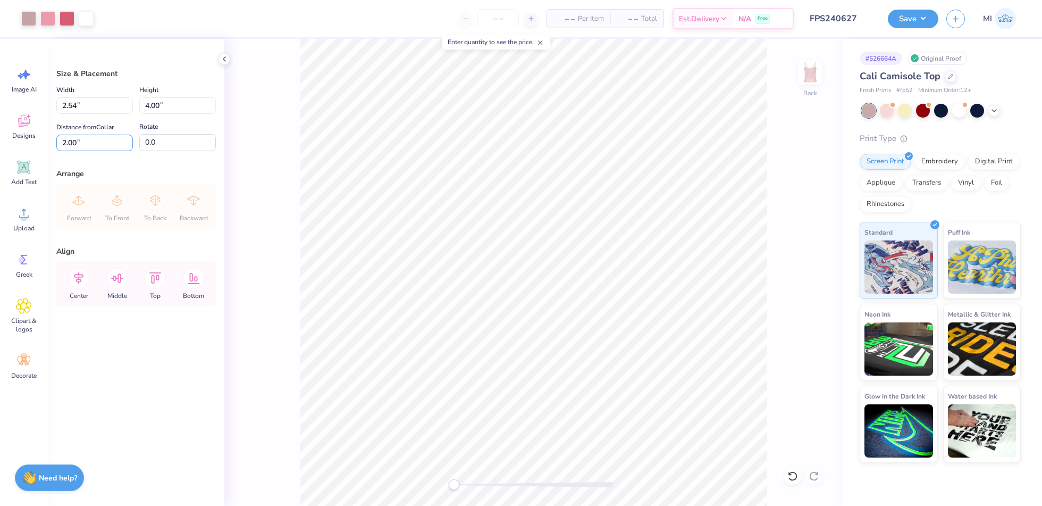
click at [49, 139] on div "Size & Placement Width 2.54 2.54 " Height 4.00 4.00 " Distance from Collar 2.00…" at bounding box center [136, 272] width 177 height 467
type input "1.00"
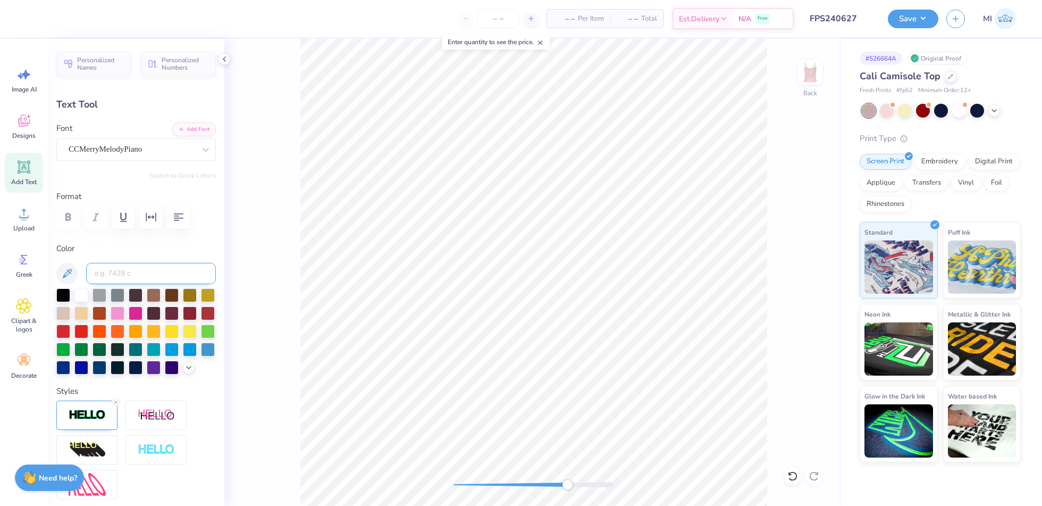
click at [134, 269] on input at bounding box center [151, 273] width 130 height 21
type input "702"
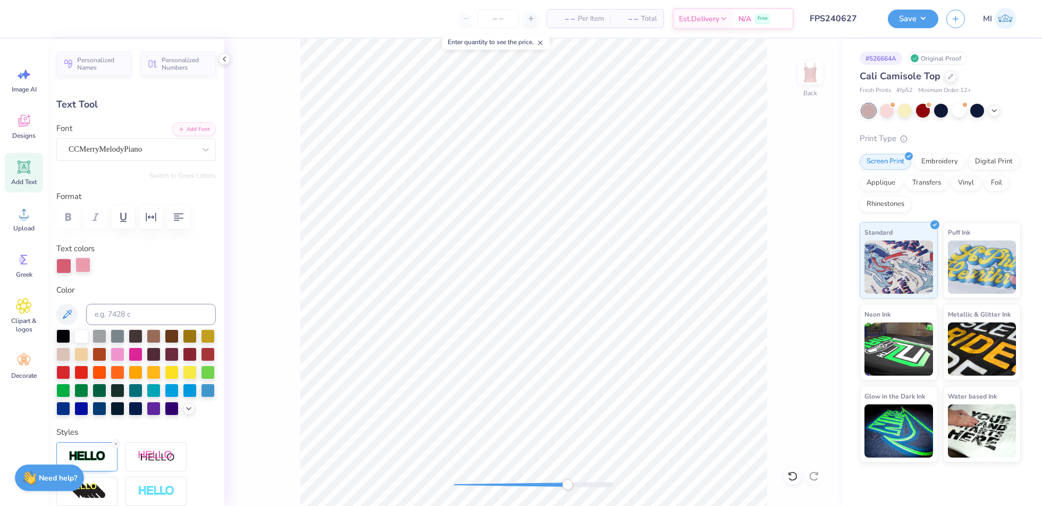
click at [88, 265] on div at bounding box center [83, 264] width 15 height 15
click at [143, 304] on input at bounding box center [151, 314] width 130 height 21
type input "702"
type input "0.39"
type input "0.34"
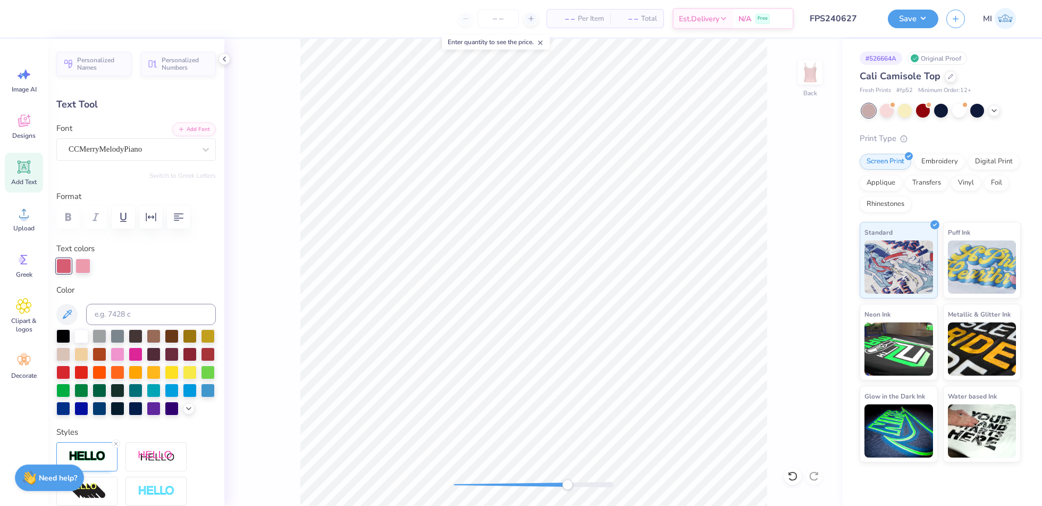
type input "3.99"
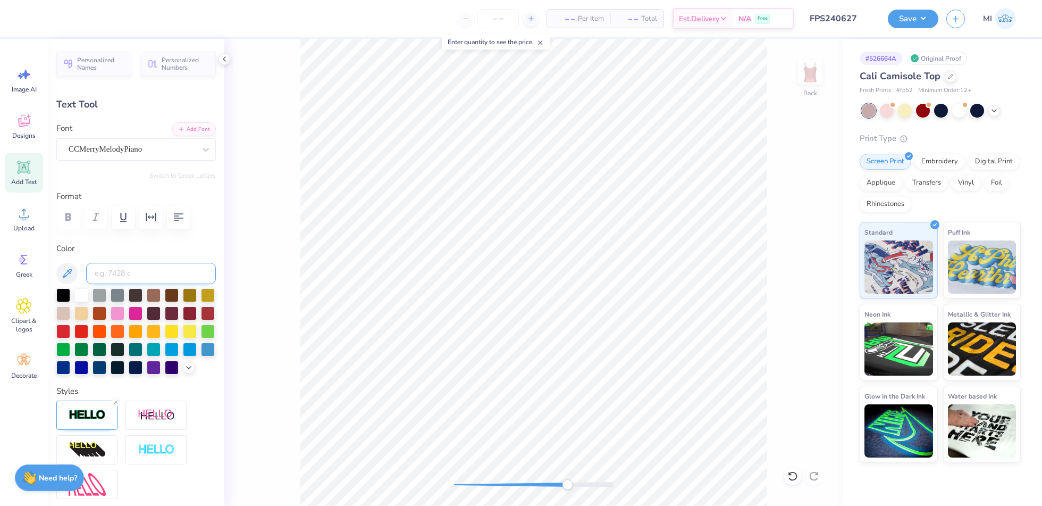
click at [134, 272] on input at bounding box center [151, 273] width 130 height 21
type input "702"
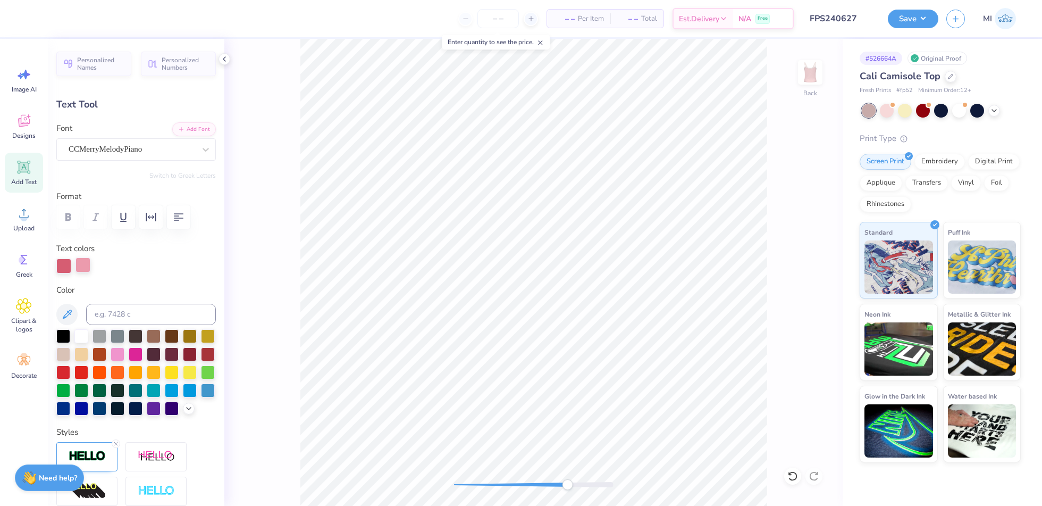
click at [81, 260] on div at bounding box center [83, 264] width 15 height 15
click at [127, 307] on input at bounding box center [151, 314] width 130 height 21
type input "702"
type input "0.0"
click at [28, 16] on div at bounding box center [28, 17] width 15 height 15
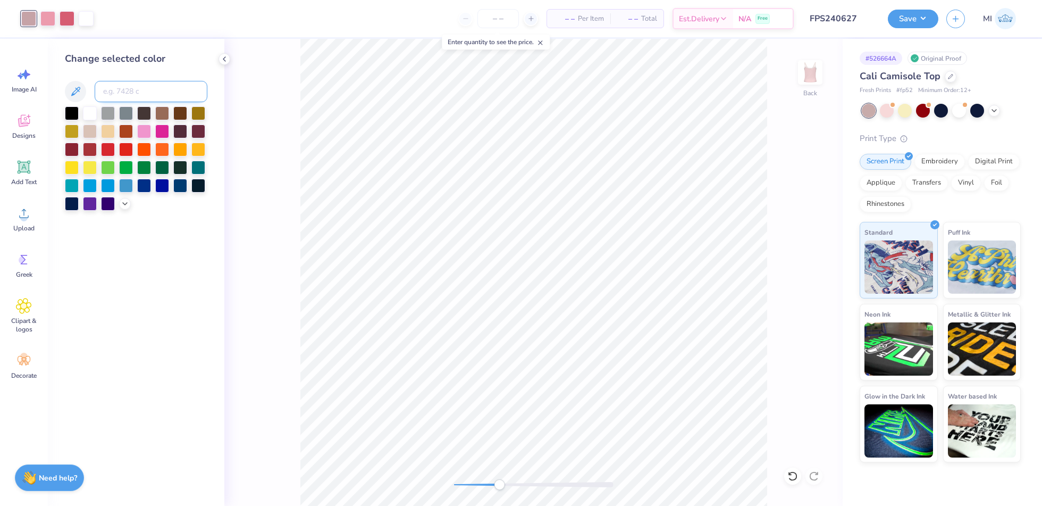
click at [146, 91] on input at bounding box center [151, 91] width 113 height 21
type input "196"
click at [926, 17] on button "Save" at bounding box center [913, 17] width 51 height 19
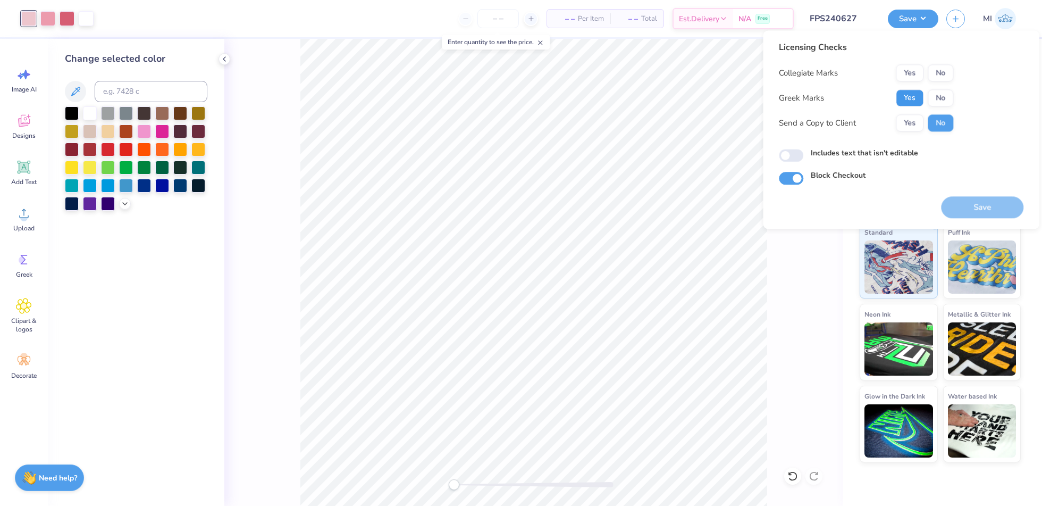
click at [917, 99] on button "Yes" at bounding box center [910, 97] width 28 height 17
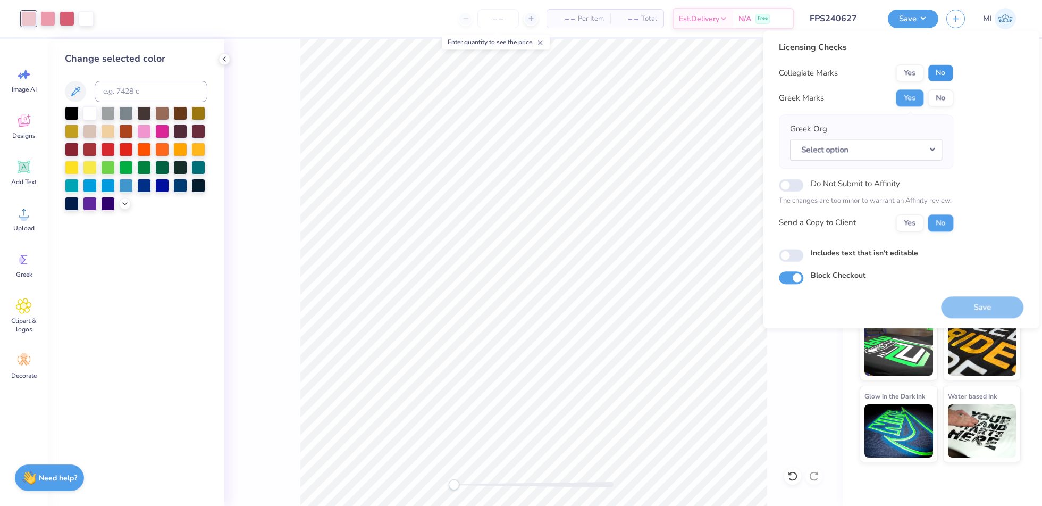
click at [945, 76] on button "No" at bounding box center [941, 72] width 26 height 17
click at [931, 145] on button "Select option" at bounding box center [866, 150] width 152 height 22
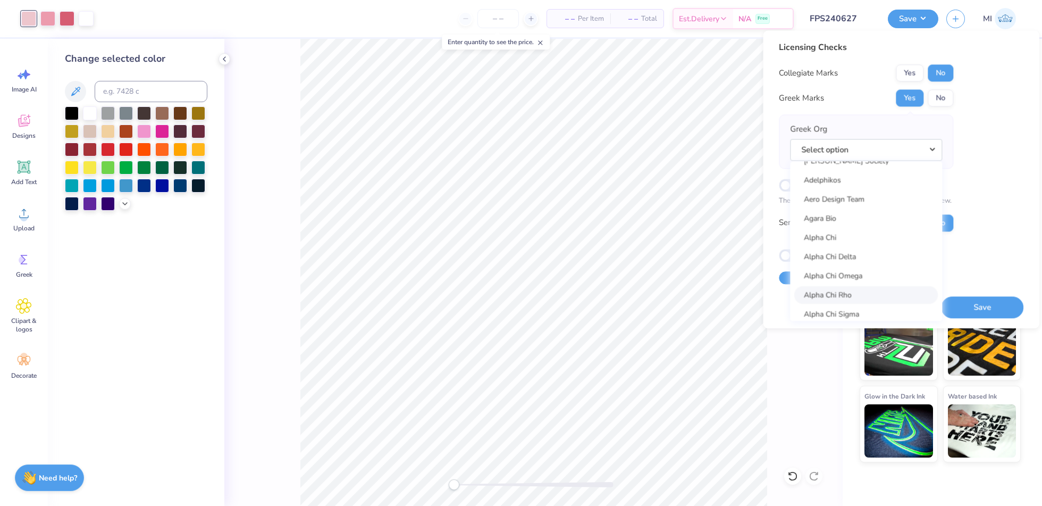
scroll to position [60, 0]
click at [867, 266] on link "Alpha Chi Omega" at bounding box center [867, 268] width 144 height 18
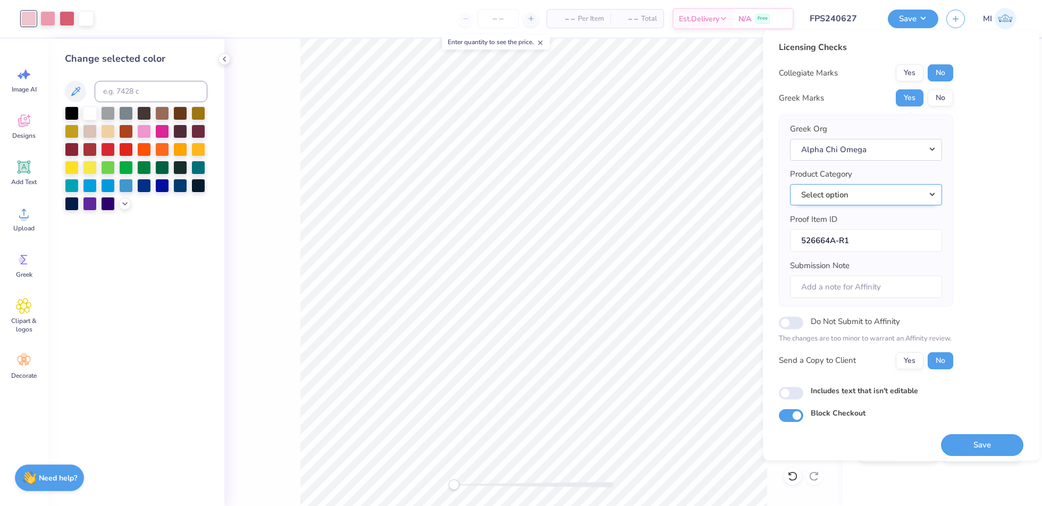
click at [920, 191] on button "Select option" at bounding box center [866, 195] width 152 height 22
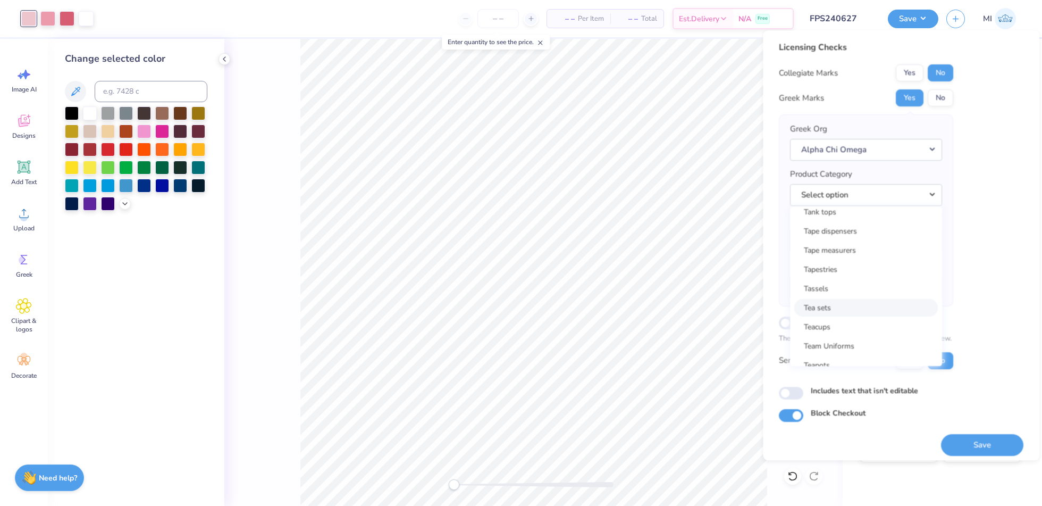
scroll to position [17204, 0]
click at [873, 227] on link "Tank tops" at bounding box center [867, 228] width 144 height 18
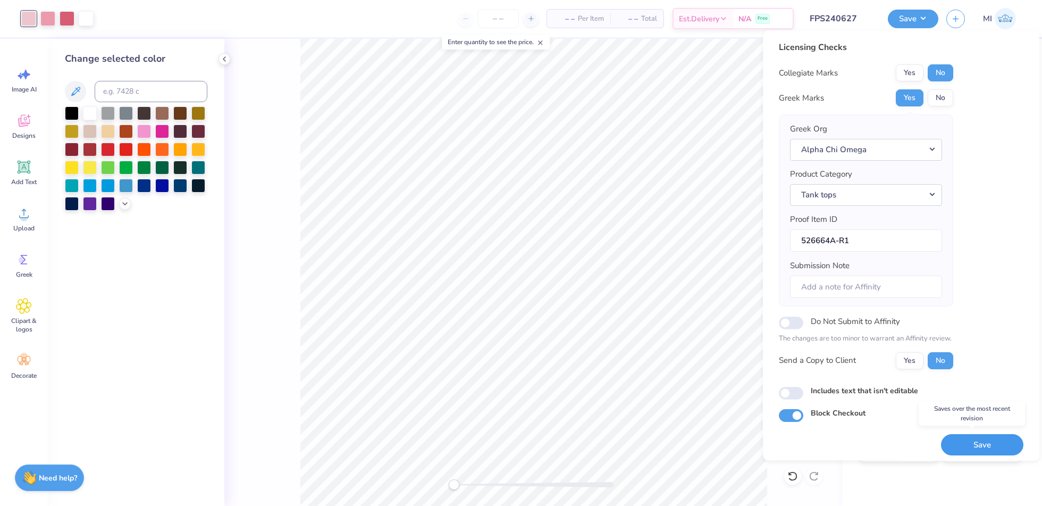
click at [963, 435] on button "Save" at bounding box center [982, 445] width 82 height 22
